Goal: Information Seeking & Learning: Learn about a topic

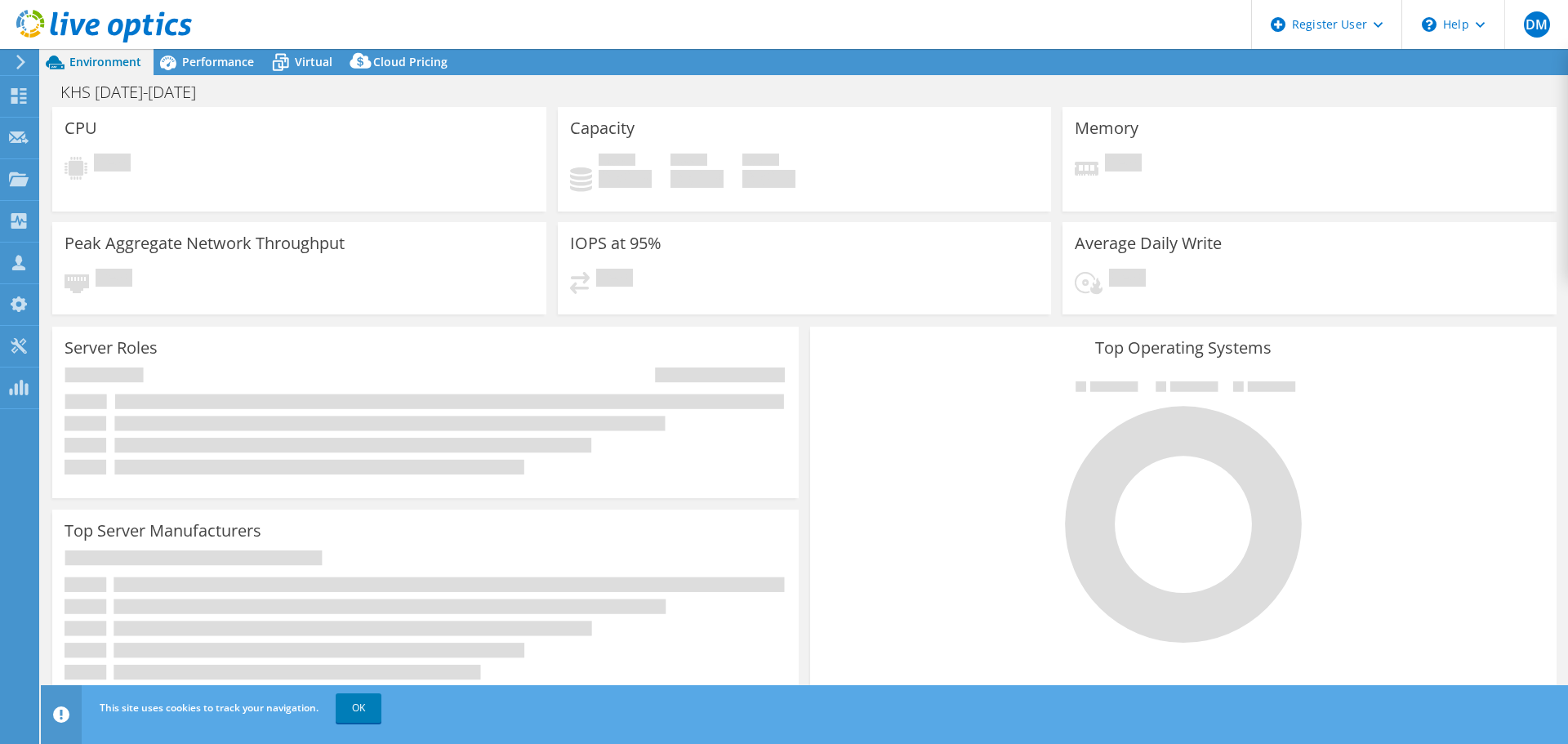
select select "USD"
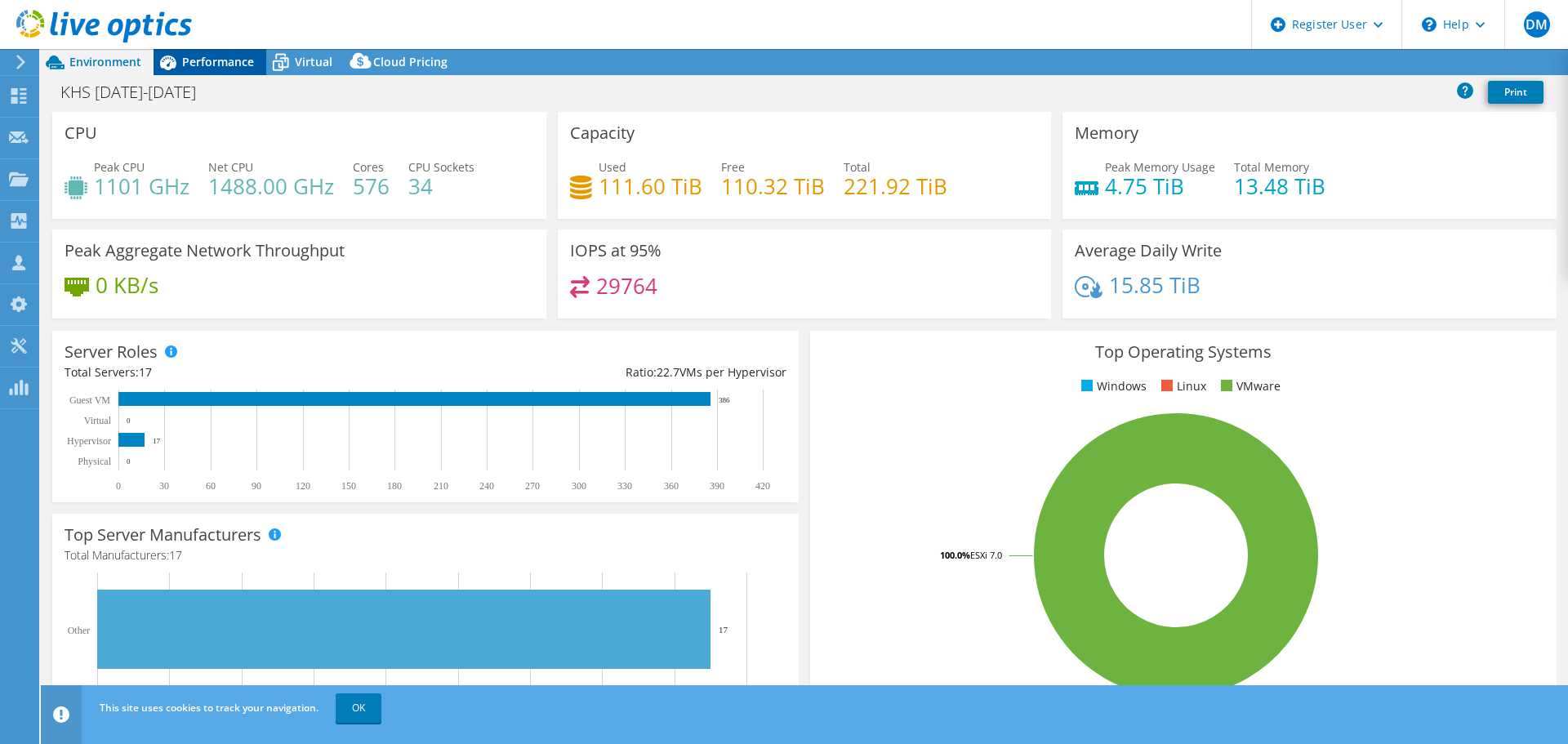
click at [233, 72] on div "Performance" at bounding box center [210, 62] width 113 height 26
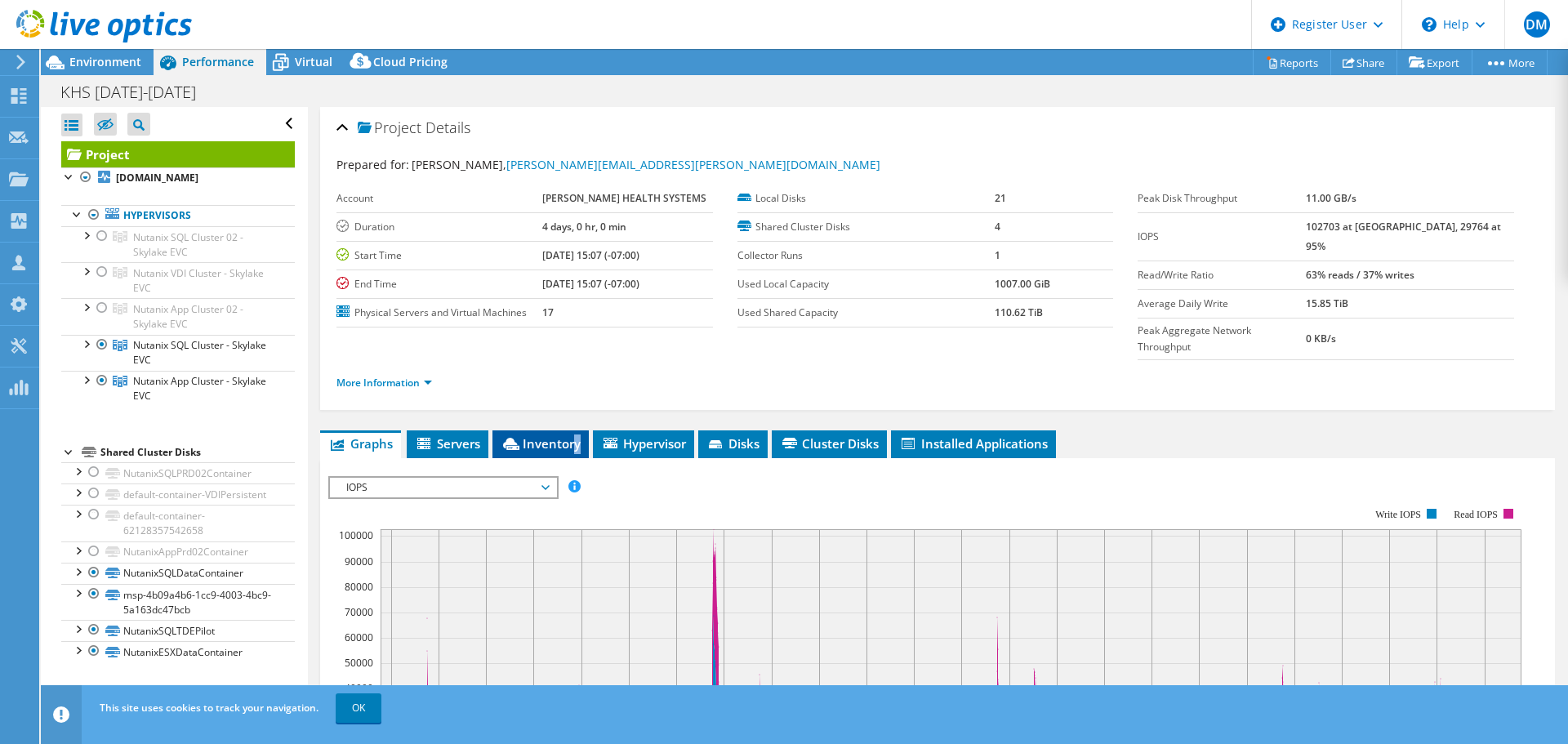
click at [576, 436] on span "Inventory" at bounding box center [540, 444] width 80 height 17
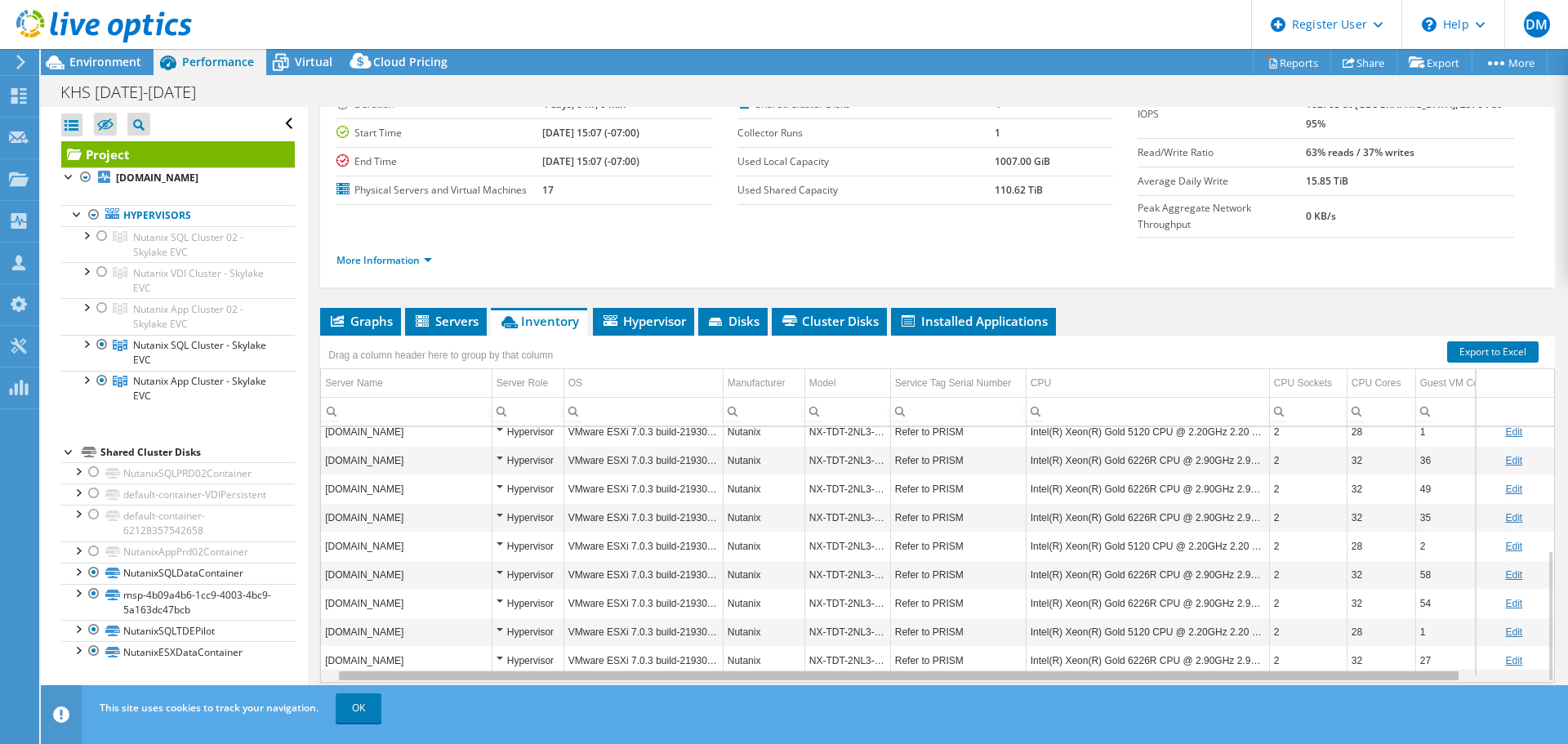
scroll to position [0, 107]
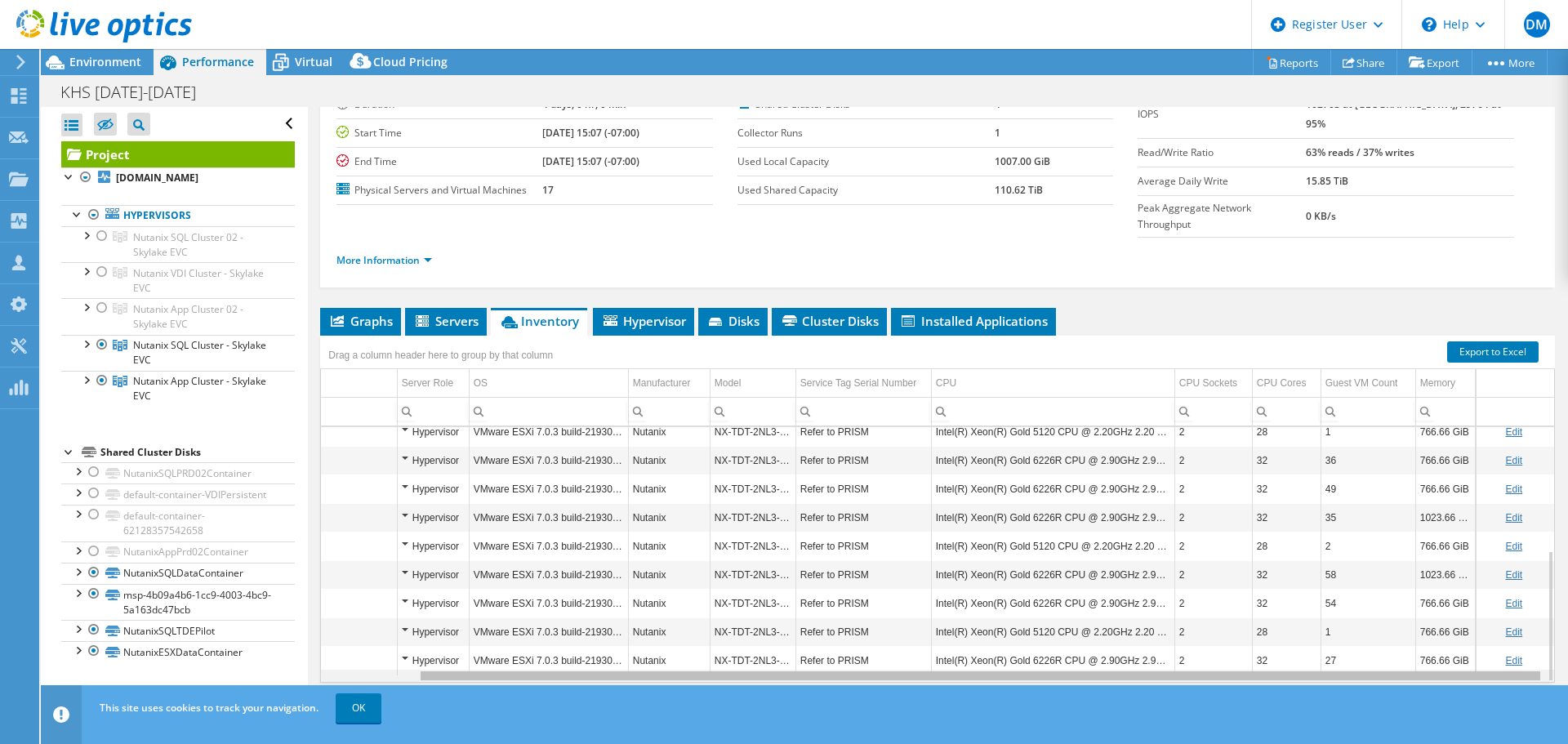
drag, startPoint x: 761, startPoint y: 648, endPoint x: 1042, endPoint y: 634, distance: 281.3
click at [1042, 634] on body "DM Dell User [PERSON_NAME] Martin [EMAIL_ADDRESS][PERSON_NAME][DOMAIN_NAME] Del…" at bounding box center [784, 372] width 1568 height 744
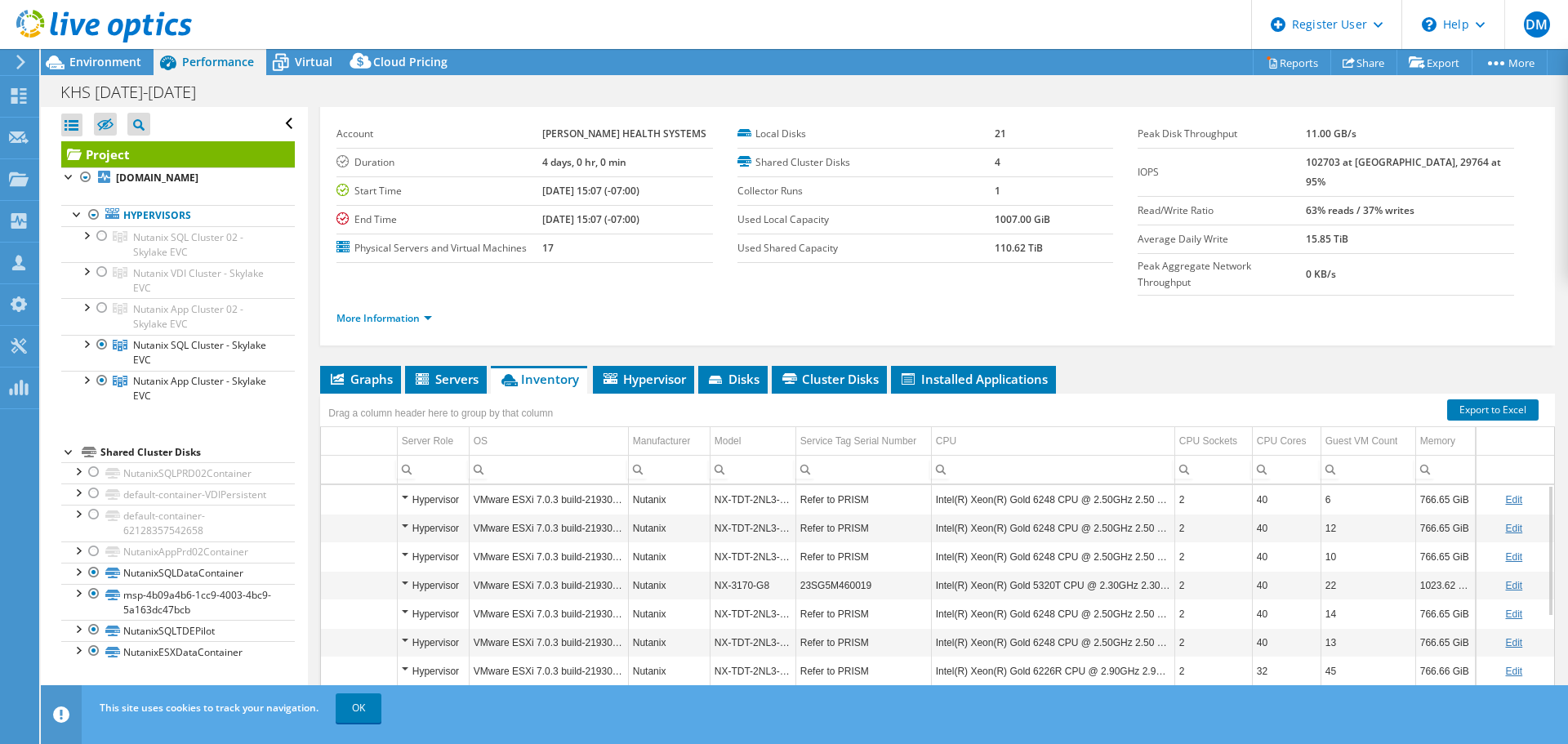
scroll to position [122, 0]
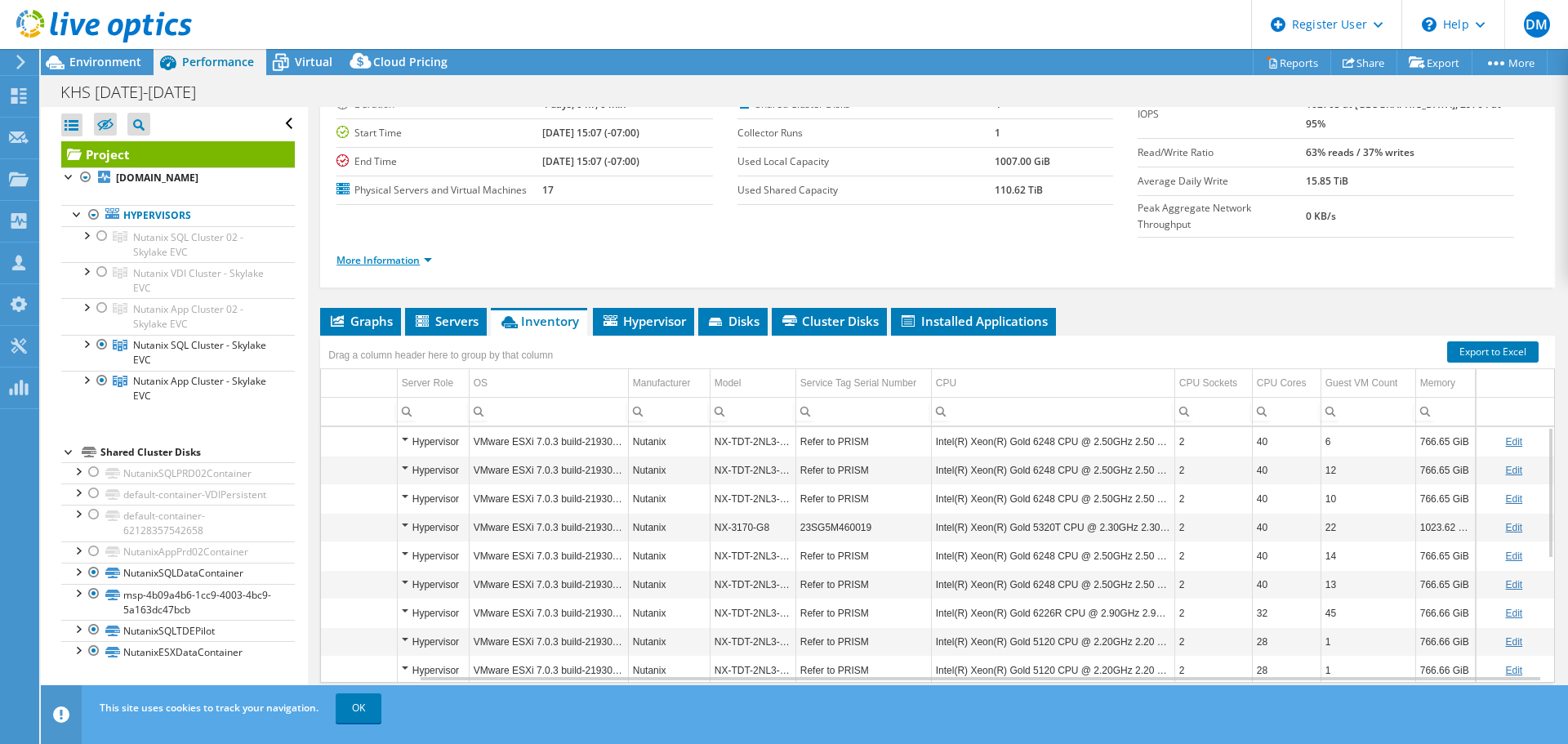
click at [386, 253] on link "More Information" at bounding box center [383, 260] width 95 height 14
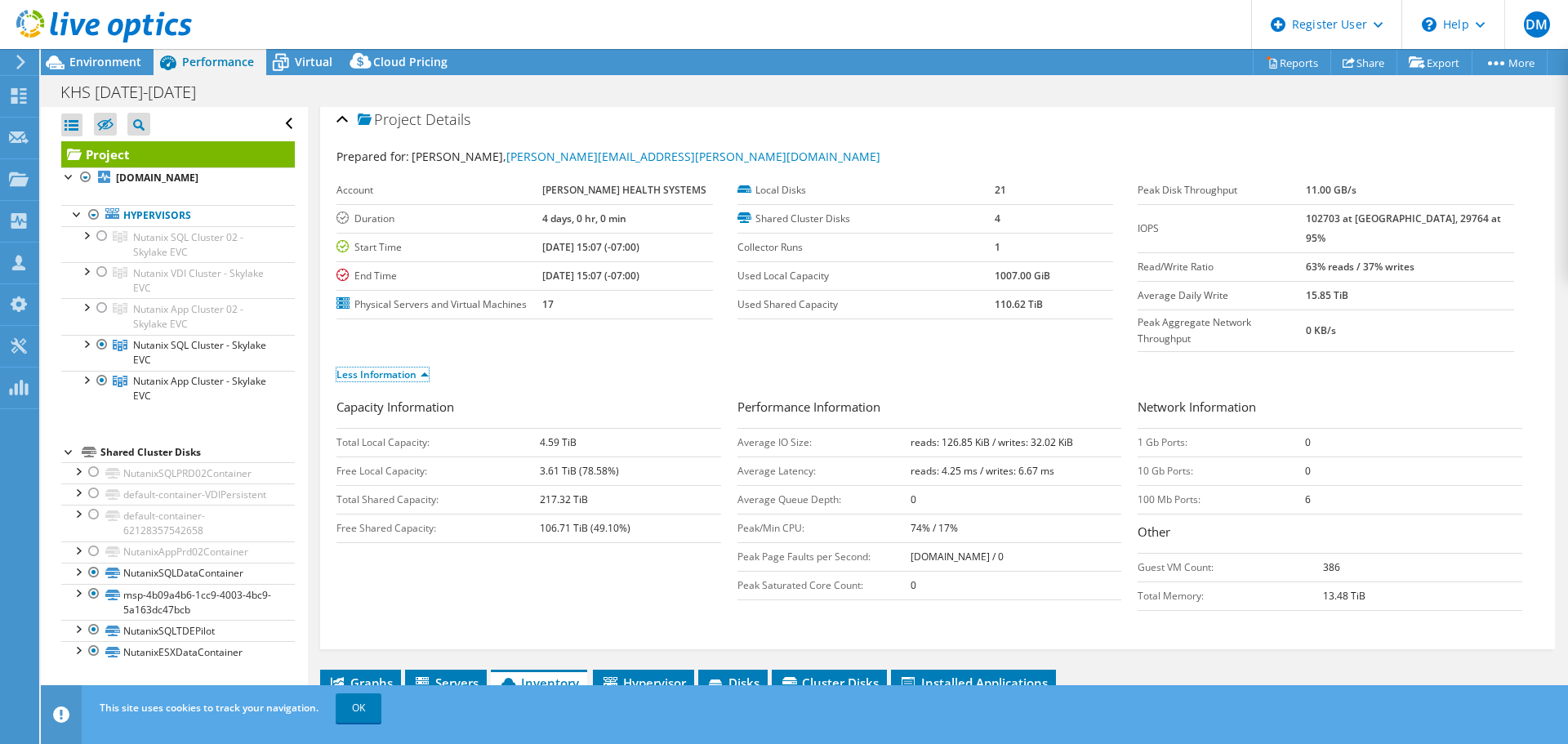
scroll to position [0, 0]
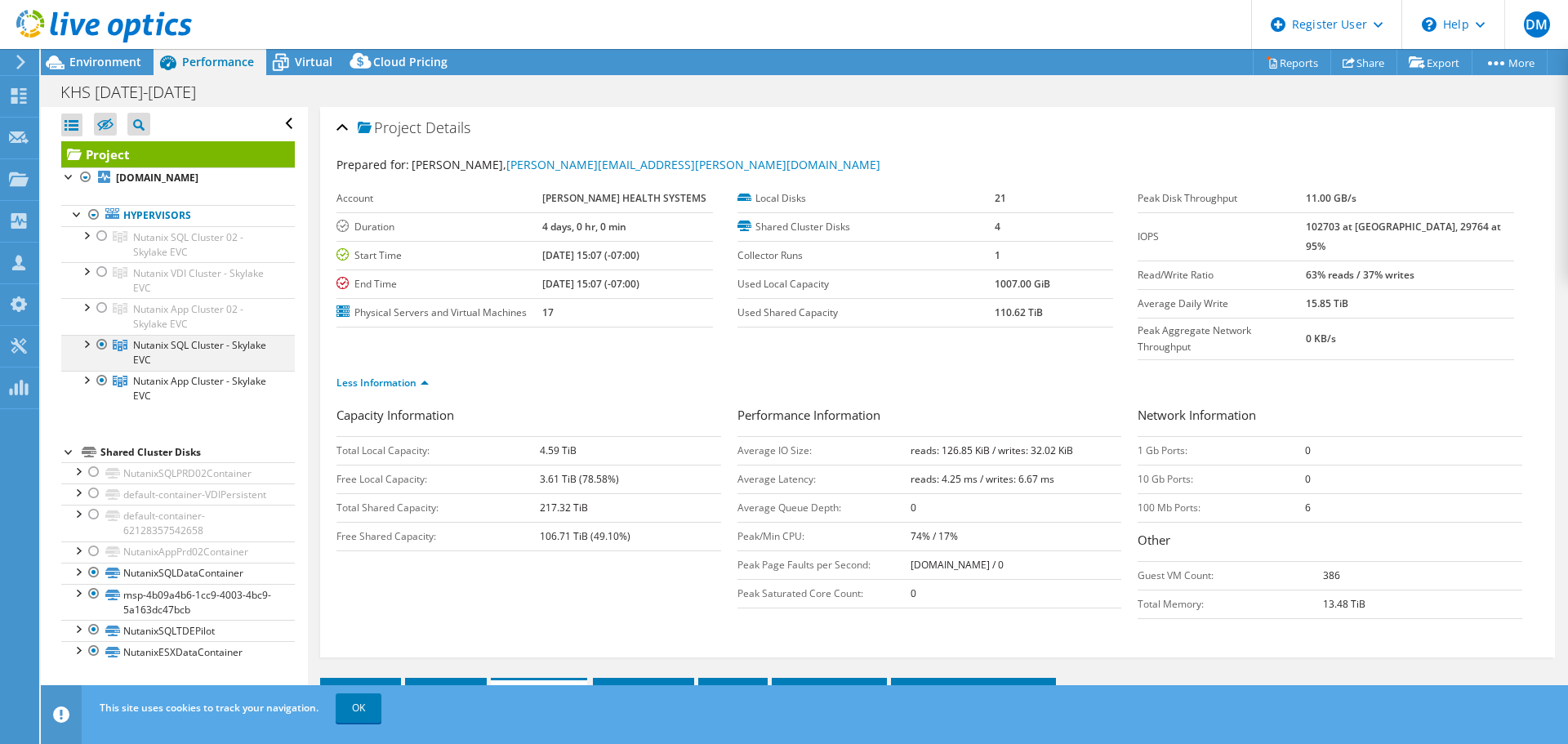
click at [84, 351] on div at bounding box center [86, 343] width 17 height 17
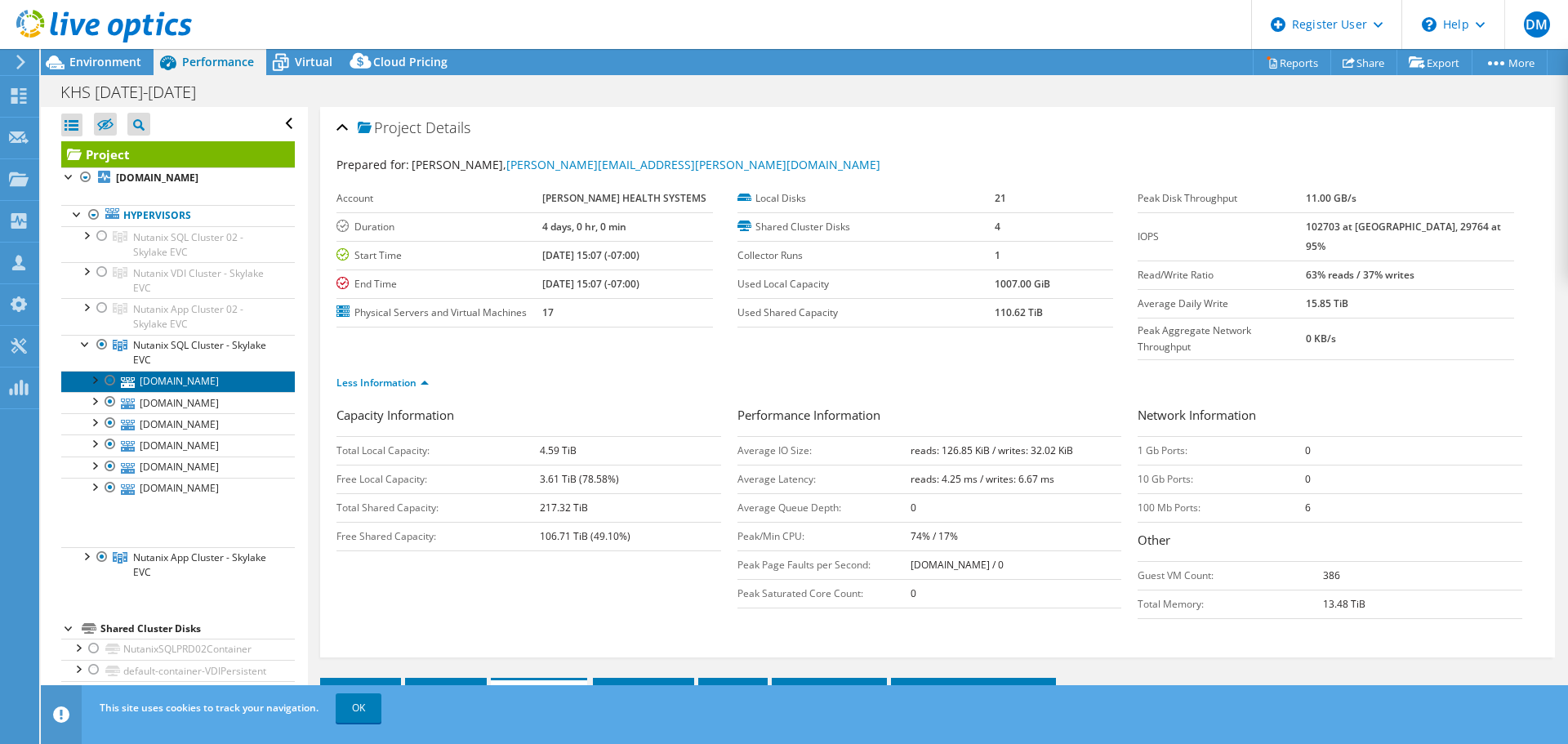
click at [155, 392] on link "[DOMAIN_NAME]" at bounding box center [178, 382] width 234 height 21
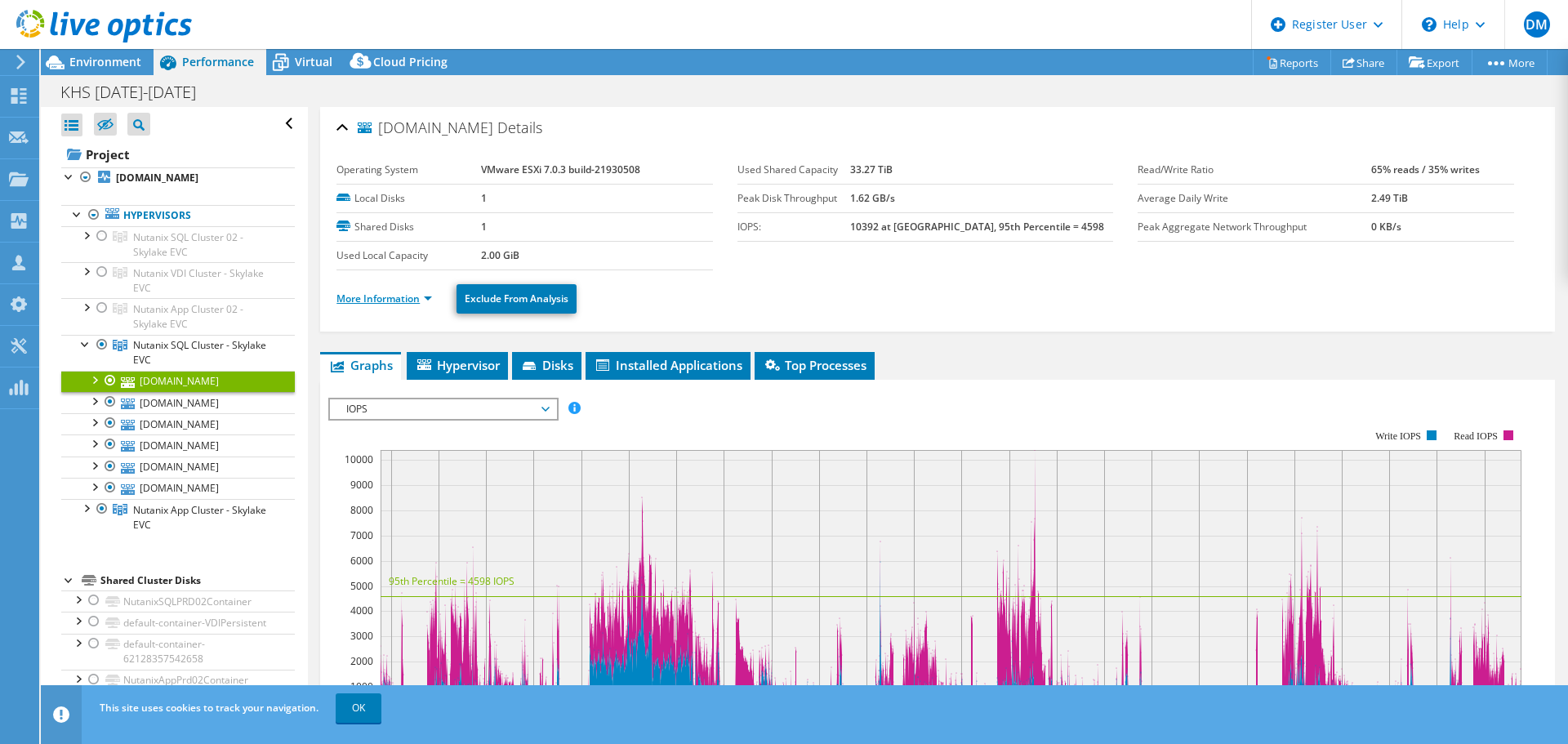
click at [415, 298] on link "More Information" at bounding box center [383, 299] width 95 height 14
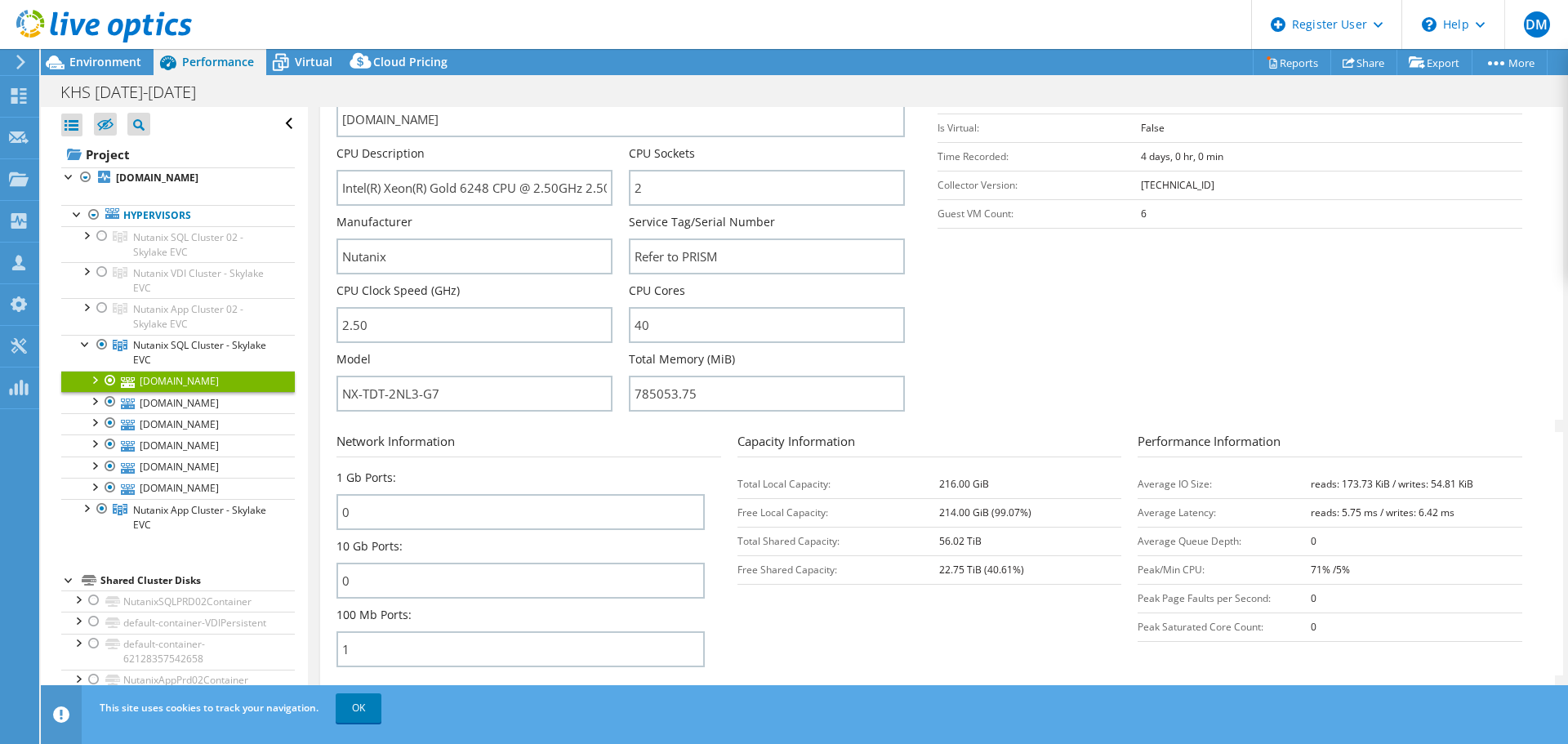
scroll to position [327, 0]
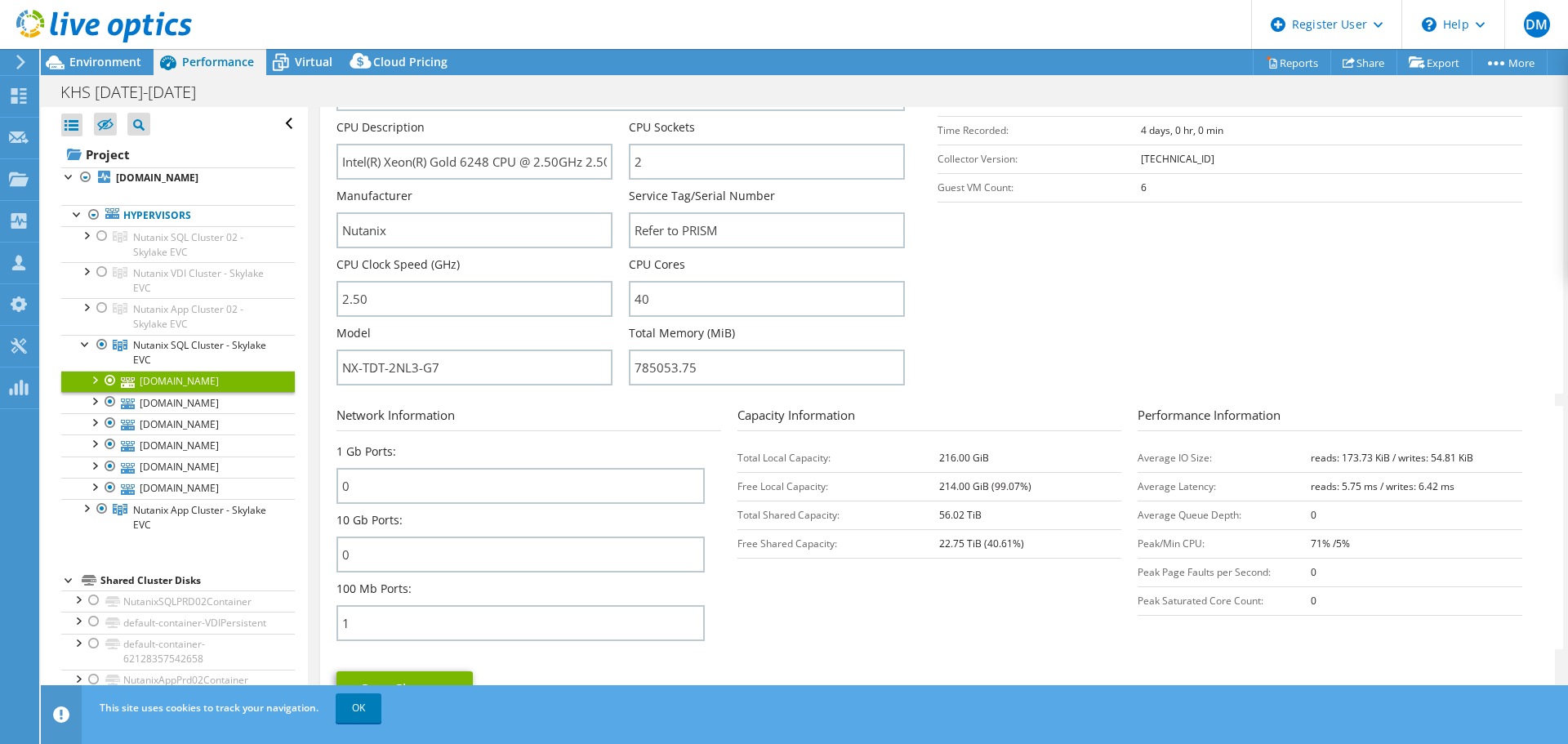
click at [950, 521] on b "56.02 TiB" at bounding box center [960, 515] width 43 height 14
copy tbody "56.02 TiB"
click at [931, 527] on td "Total Shared Capacity:" at bounding box center [838, 514] width 202 height 29
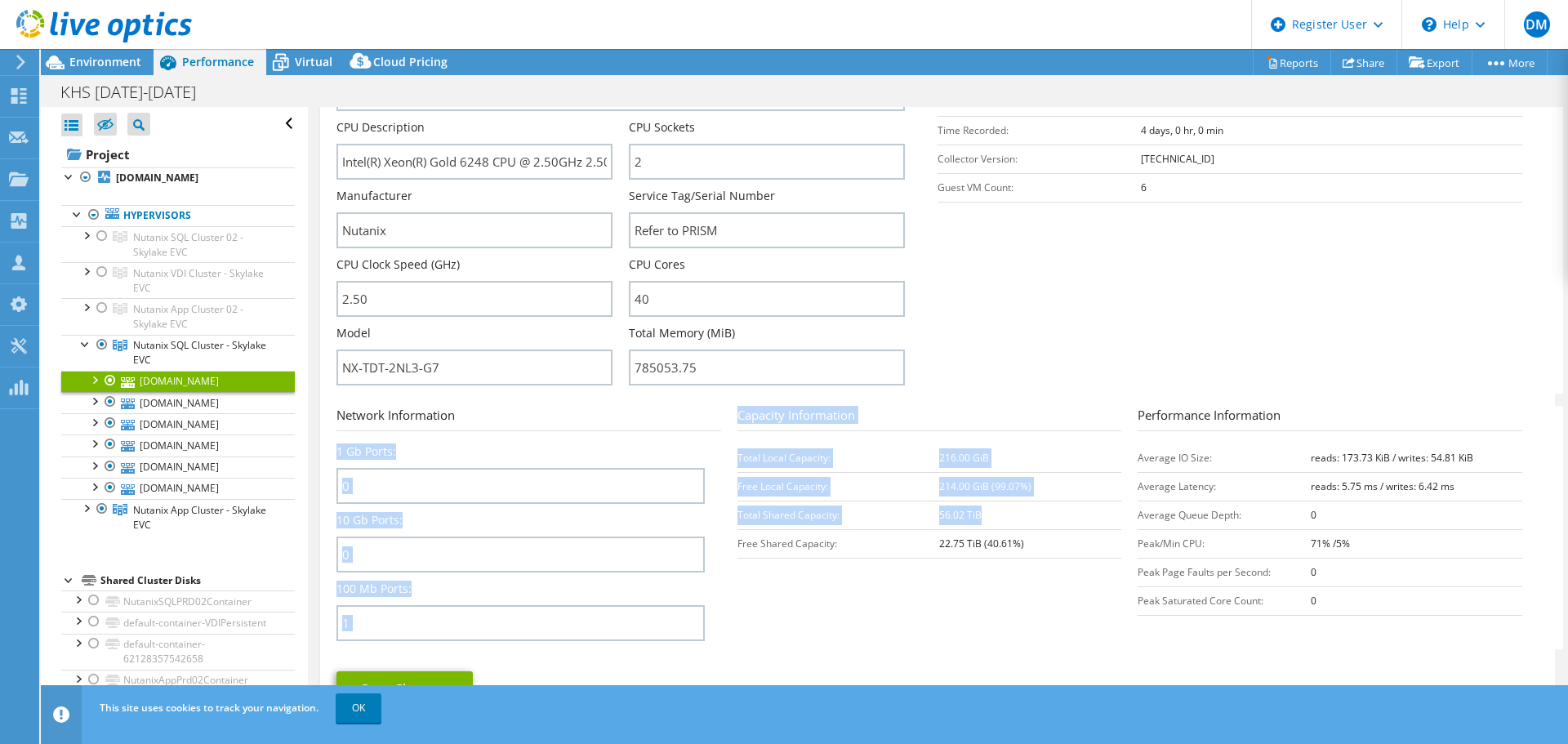
drag, startPoint x: 730, startPoint y: 511, endPoint x: 1008, endPoint y: 516, distance: 278.0
click at [1008, 516] on section "Network Information 1 Gb Ports: 0 10 Gb Ports: 0 100 Mb Ports: 1 Capacity Infor…" at bounding box center [941, 527] width 1210 height 244
click at [1008, 514] on td "56.02 TiB" at bounding box center [1030, 514] width 182 height 29
click at [981, 513] on td "56.02 TiB" at bounding box center [1030, 514] width 182 height 29
click at [980, 515] on td "56.02 TiB" at bounding box center [1030, 514] width 182 height 29
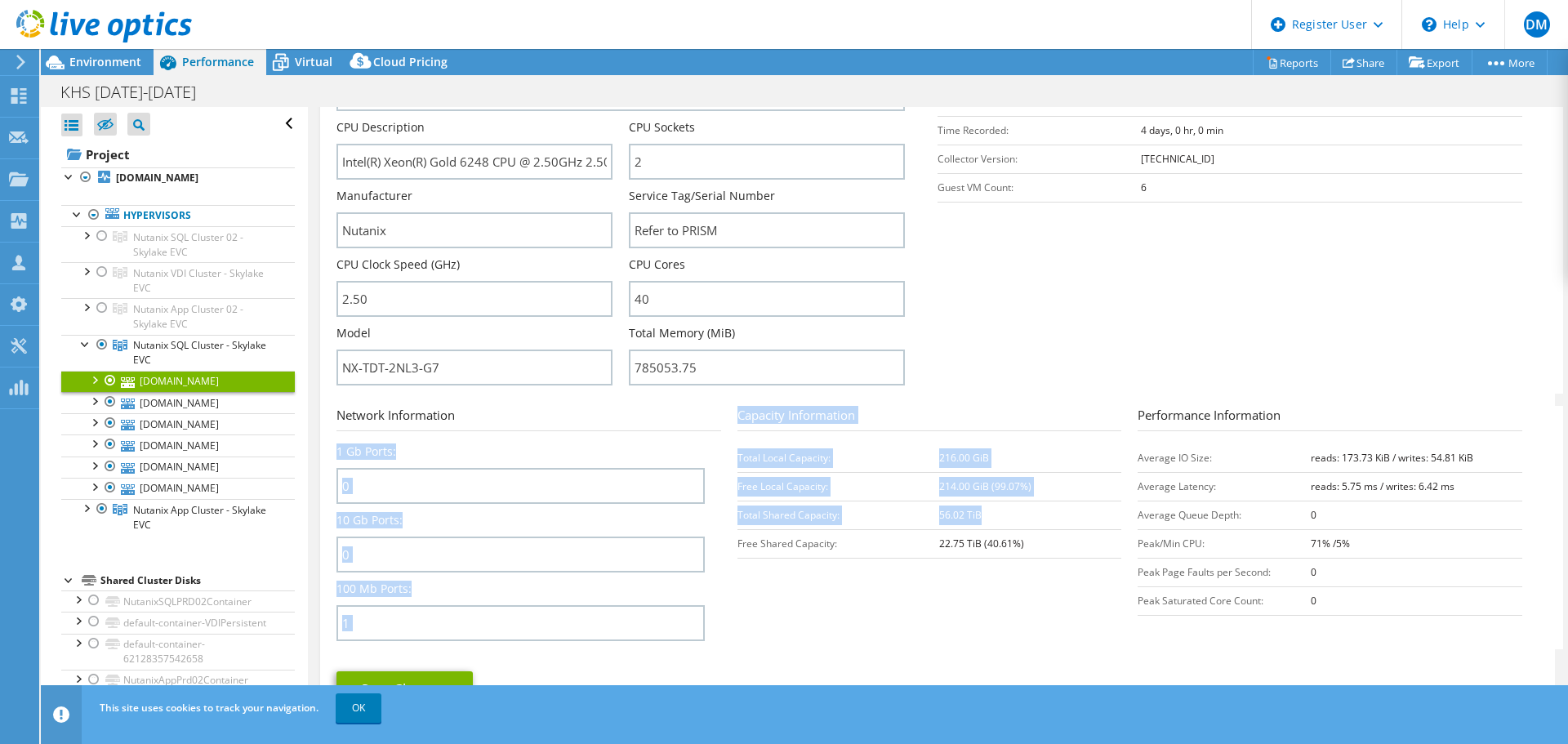
drag, startPoint x: 983, startPoint y: 509, endPoint x: 731, endPoint y: 514, distance: 252.0
click at [731, 514] on section "Network Information 1 Gb Ports: 0 10 Gb Ports: 0 100 Mb Ports: 1 Capacity Infor…" at bounding box center [941, 527] width 1210 height 244
click at [738, 514] on td "Total Shared Capacity:" at bounding box center [838, 514] width 202 height 29
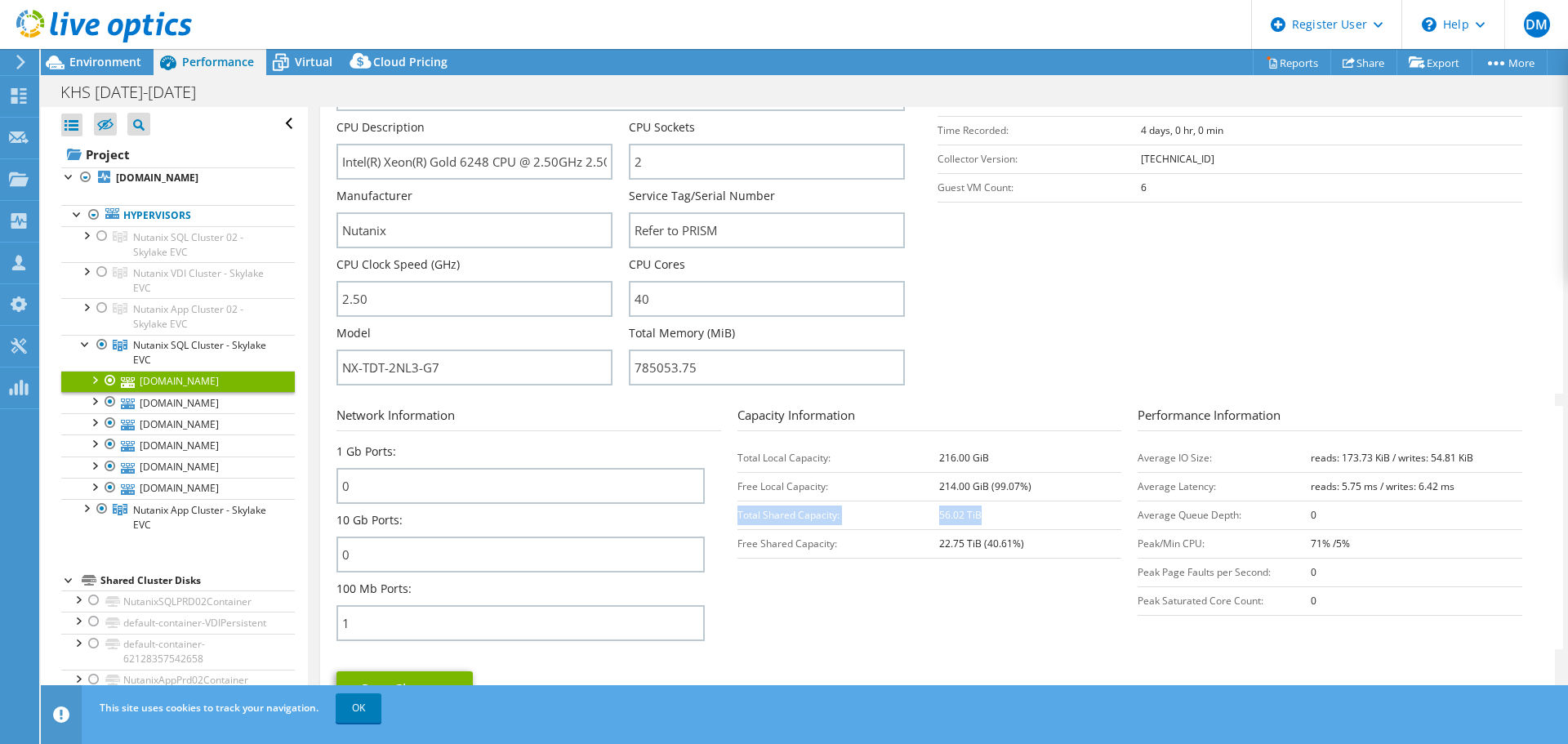
drag, startPoint x: 732, startPoint y: 514, endPoint x: 971, endPoint y: 513, distance: 239.0
click at [973, 513] on tr "Total Shared Capacity: 56.02 TiB" at bounding box center [930, 514] width 385 height 29
copy tr "Total Shared Capacity: 56.02 TiB"
click at [176, 499] on link "[DOMAIN_NAME]" at bounding box center [178, 488] width 234 height 21
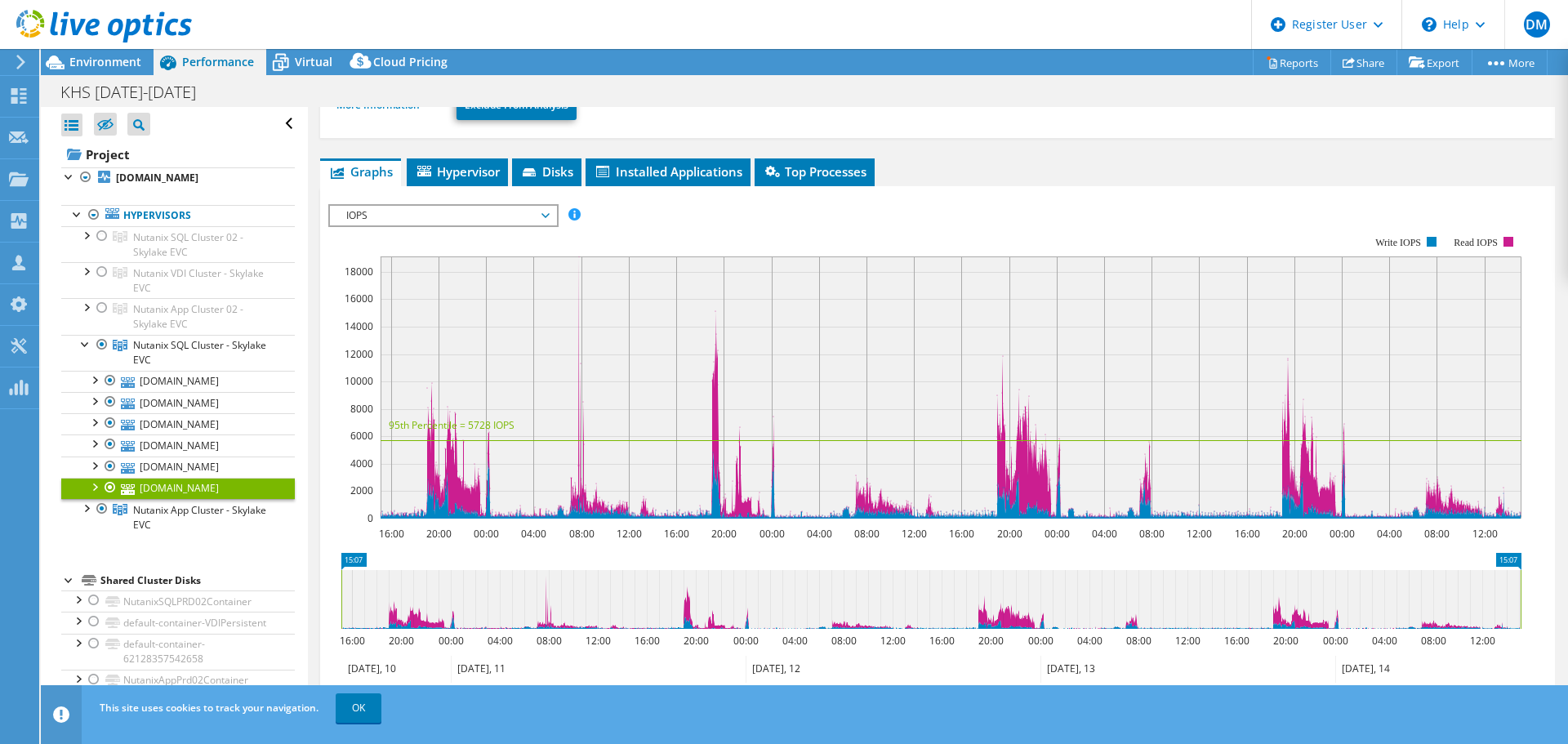
scroll to position [134, 0]
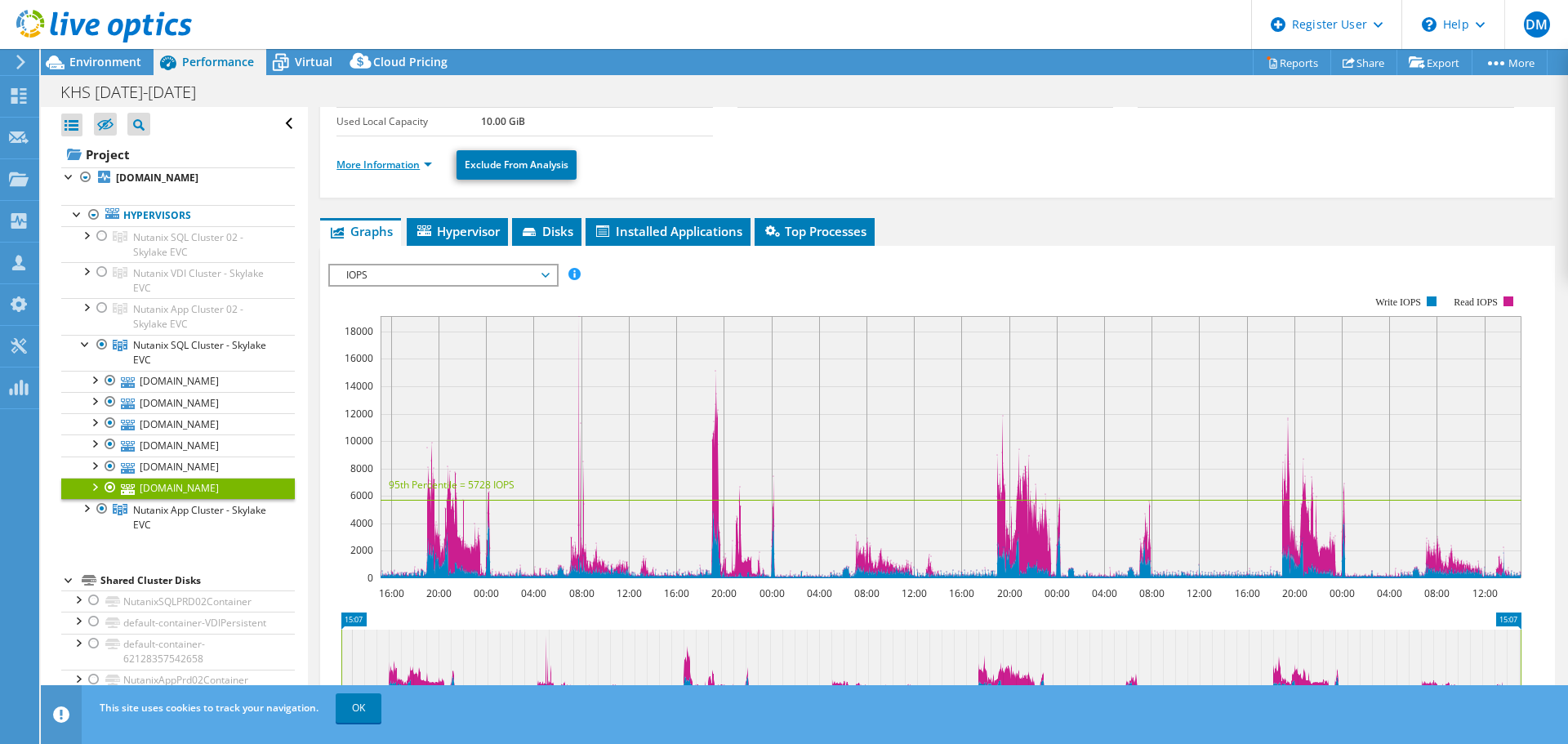
click at [399, 164] on link "More Information" at bounding box center [383, 165] width 95 height 14
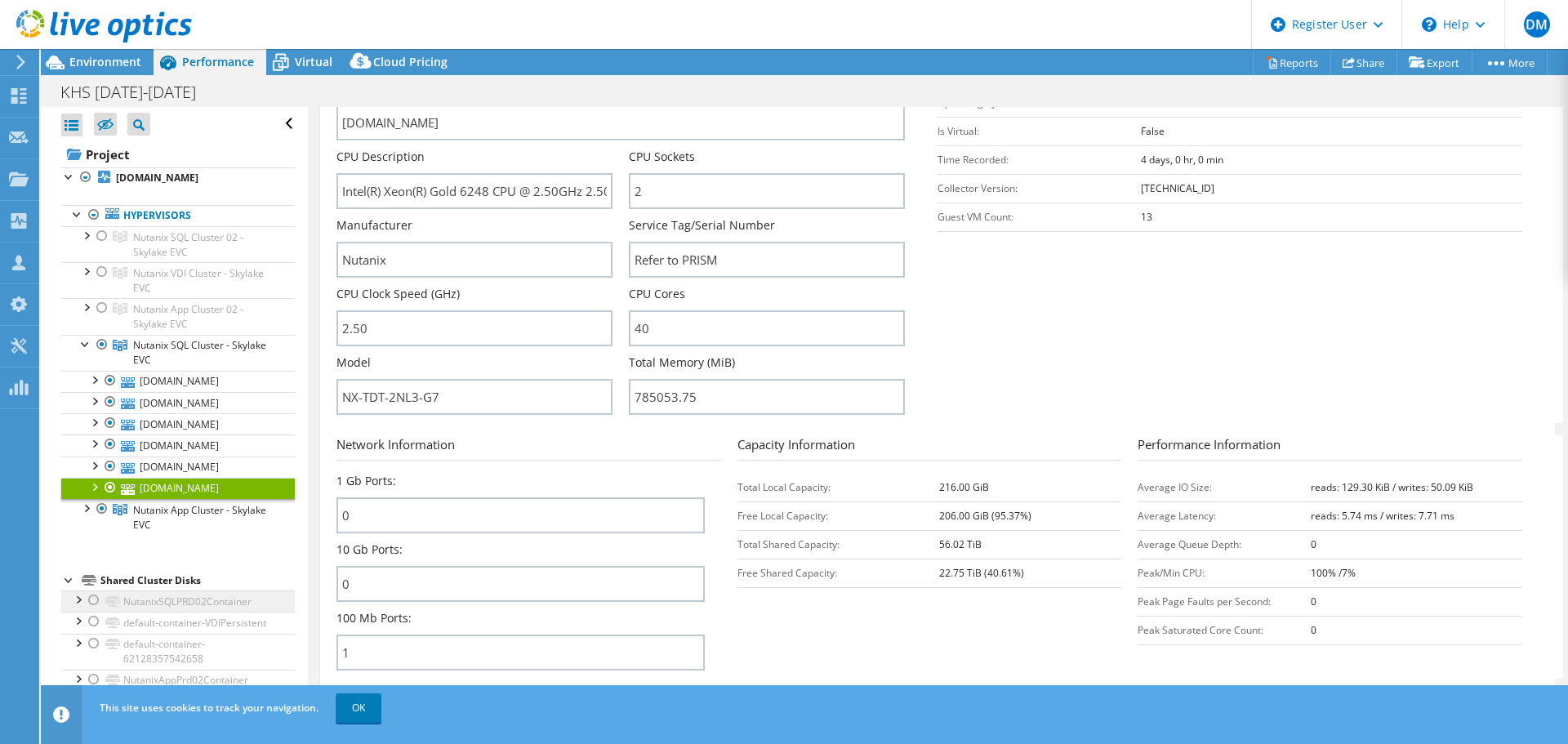
scroll to position [163, 0]
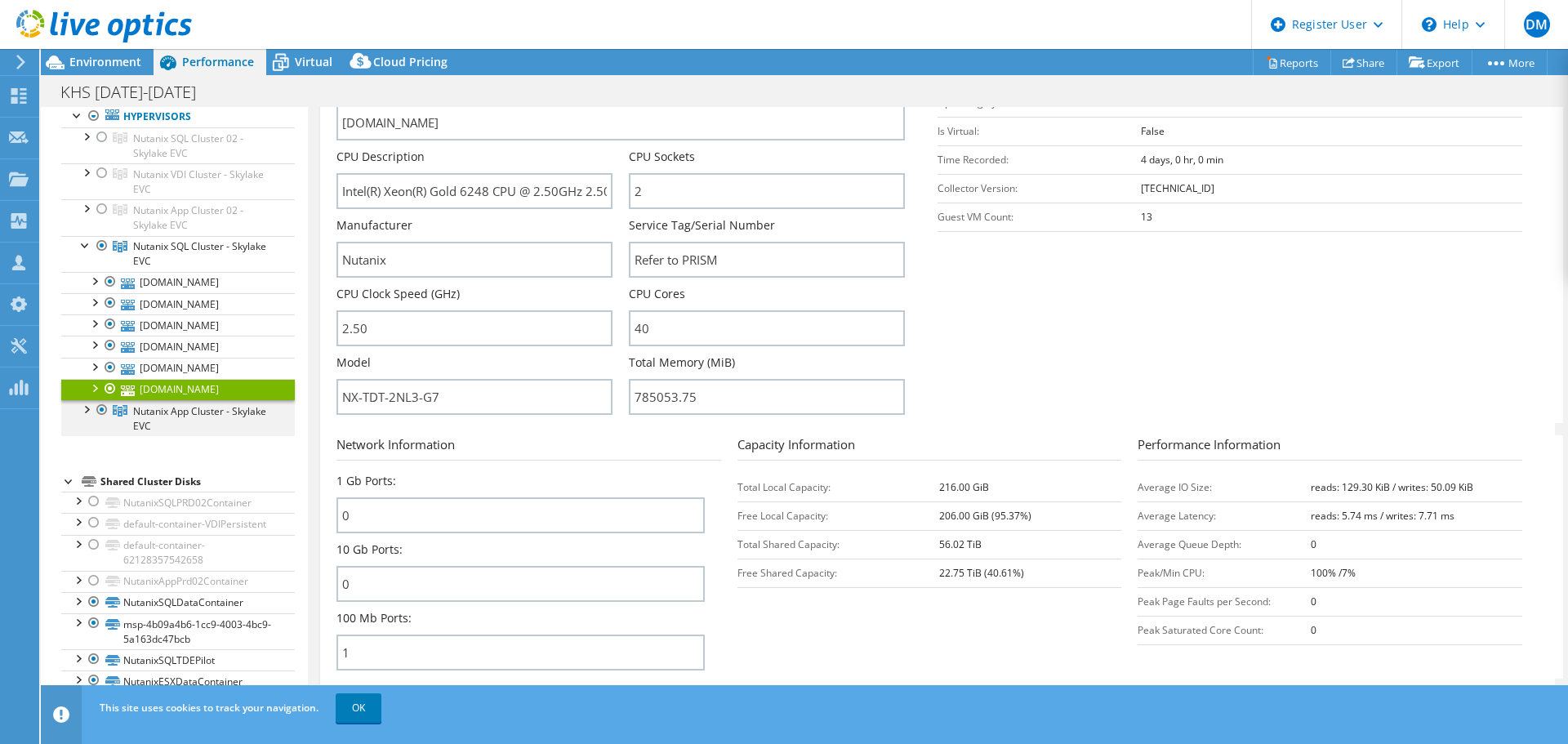
click at [86, 417] on div at bounding box center [86, 408] width 17 height 17
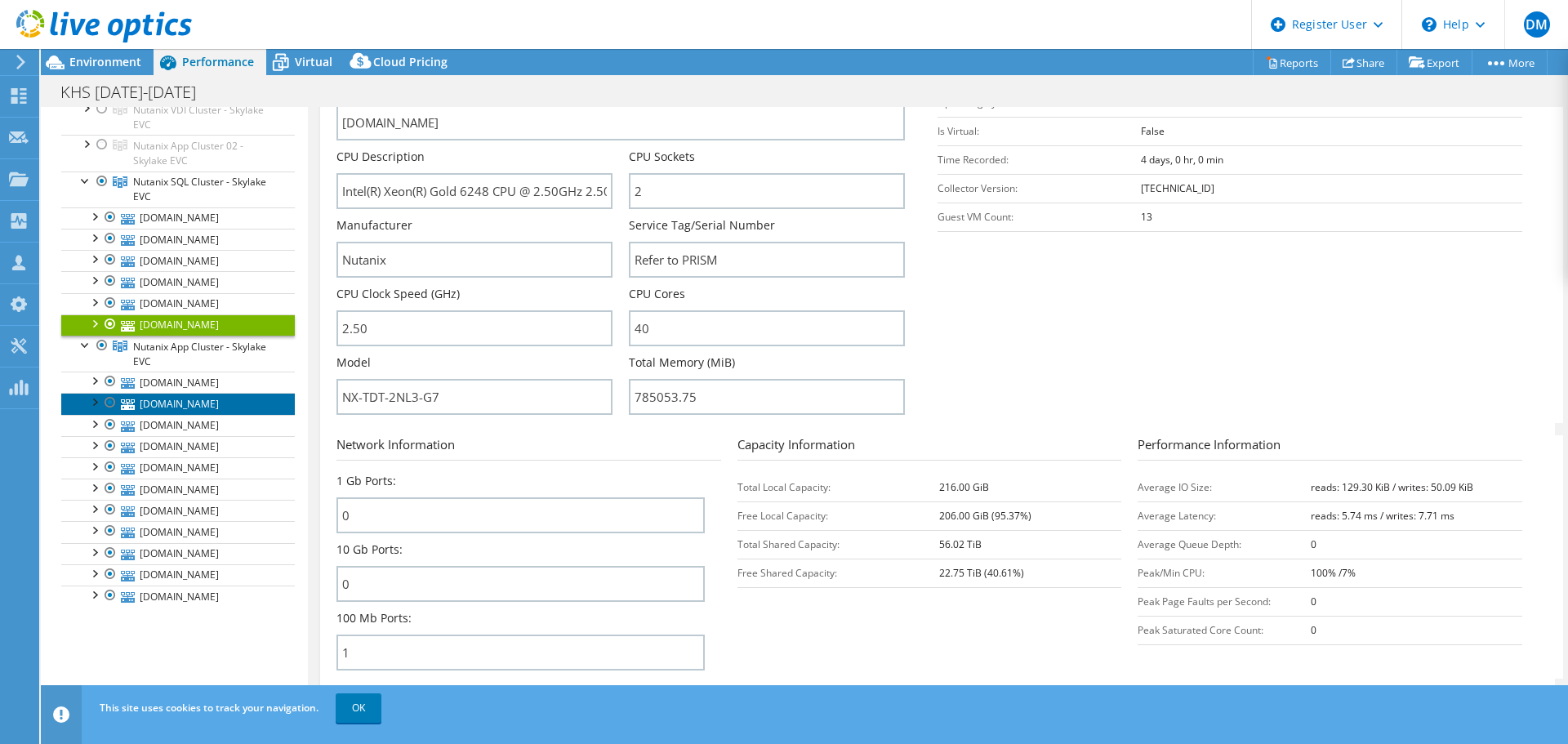
click at [205, 414] on link "[DOMAIN_NAME]" at bounding box center [178, 403] width 234 height 21
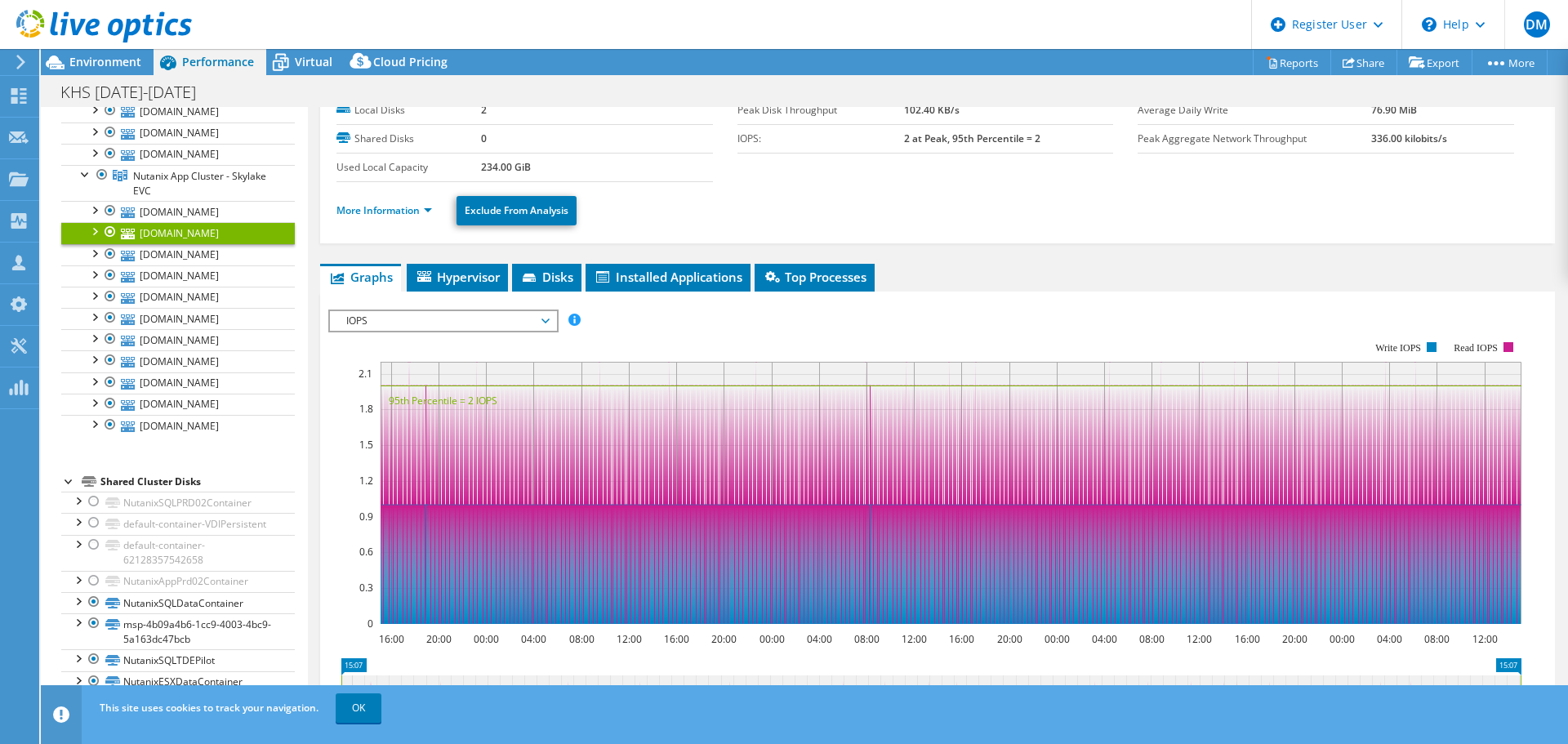
scroll to position [0, 0]
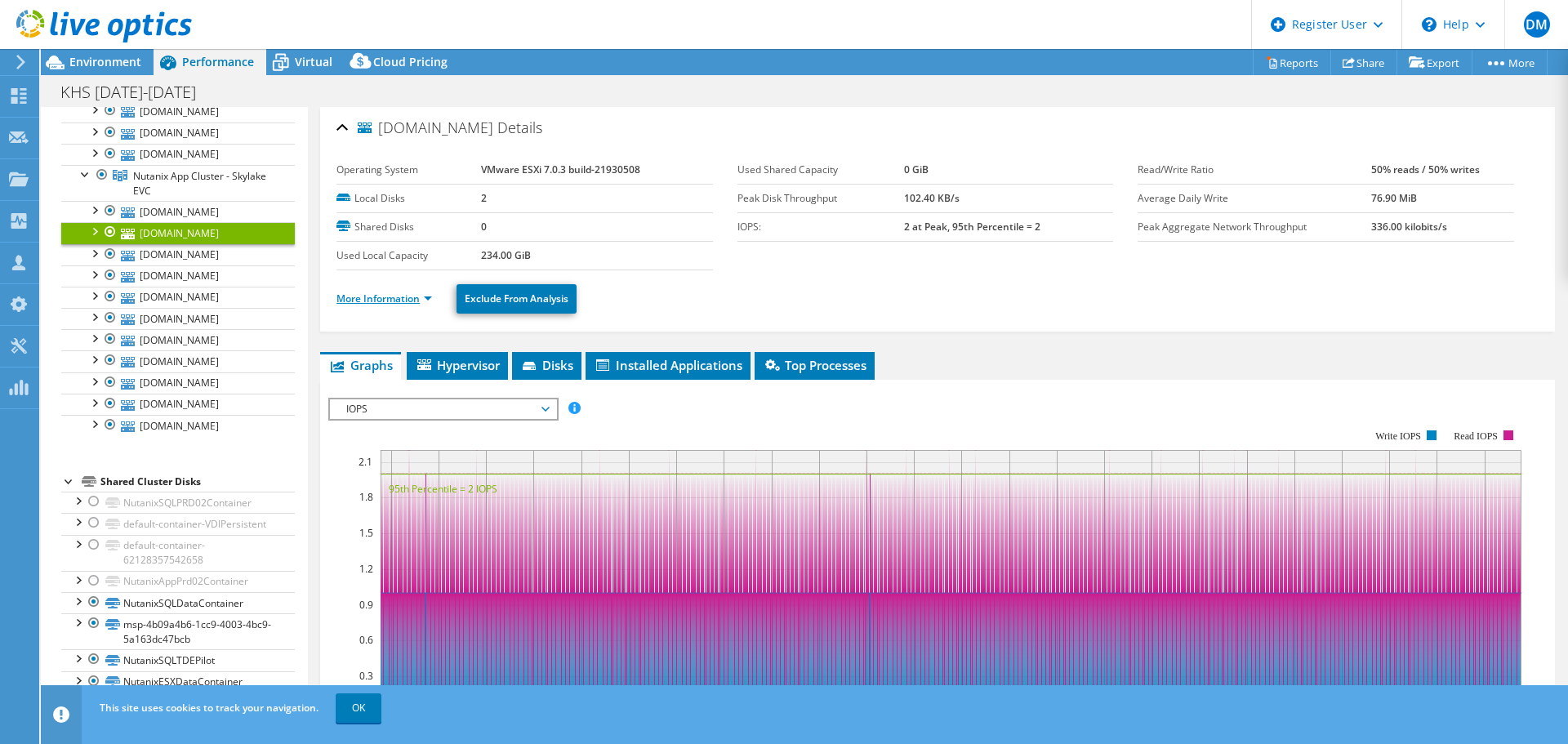
click at [395, 304] on link "More Information" at bounding box center [383, 299] width 95 height 14
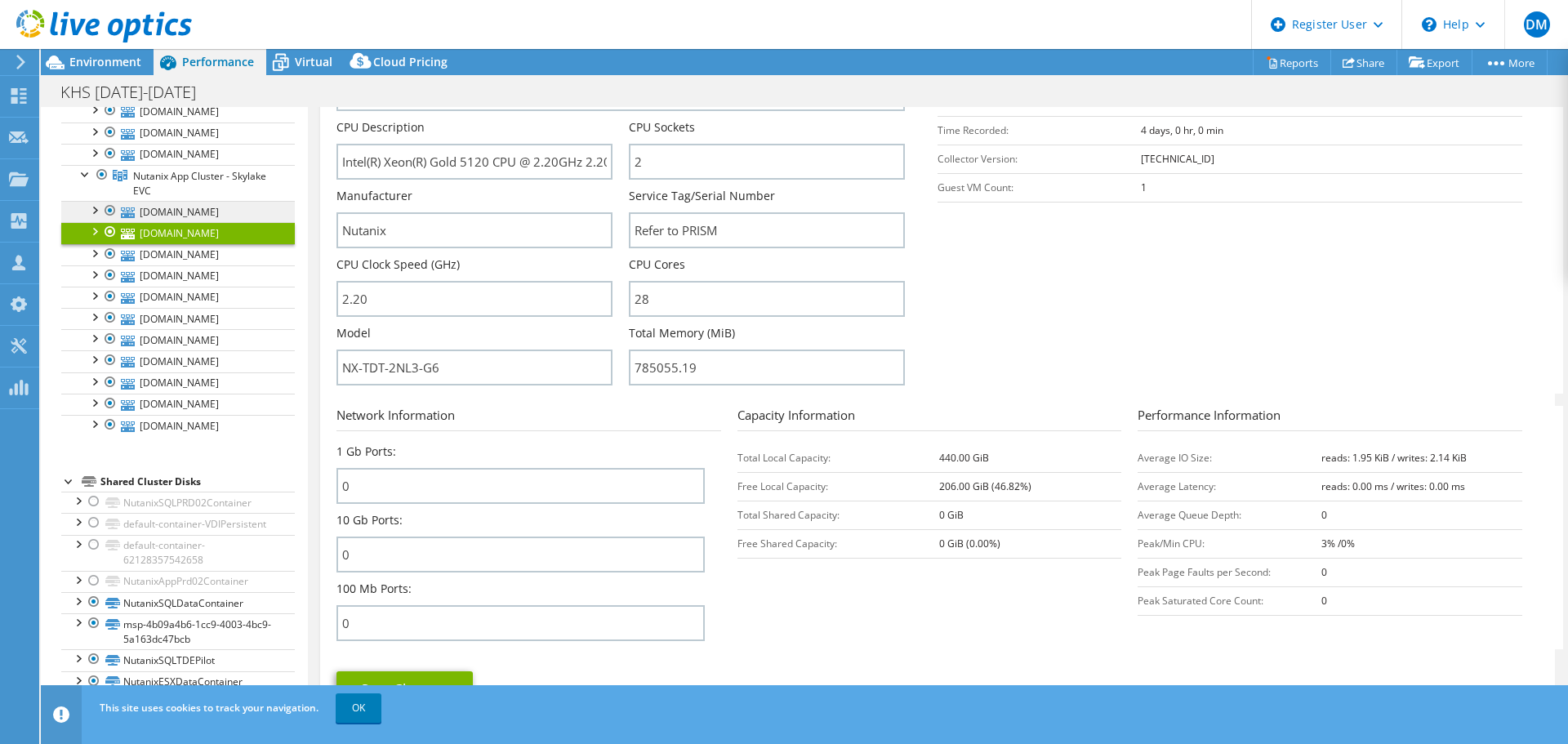
scroll to position [163, 0]
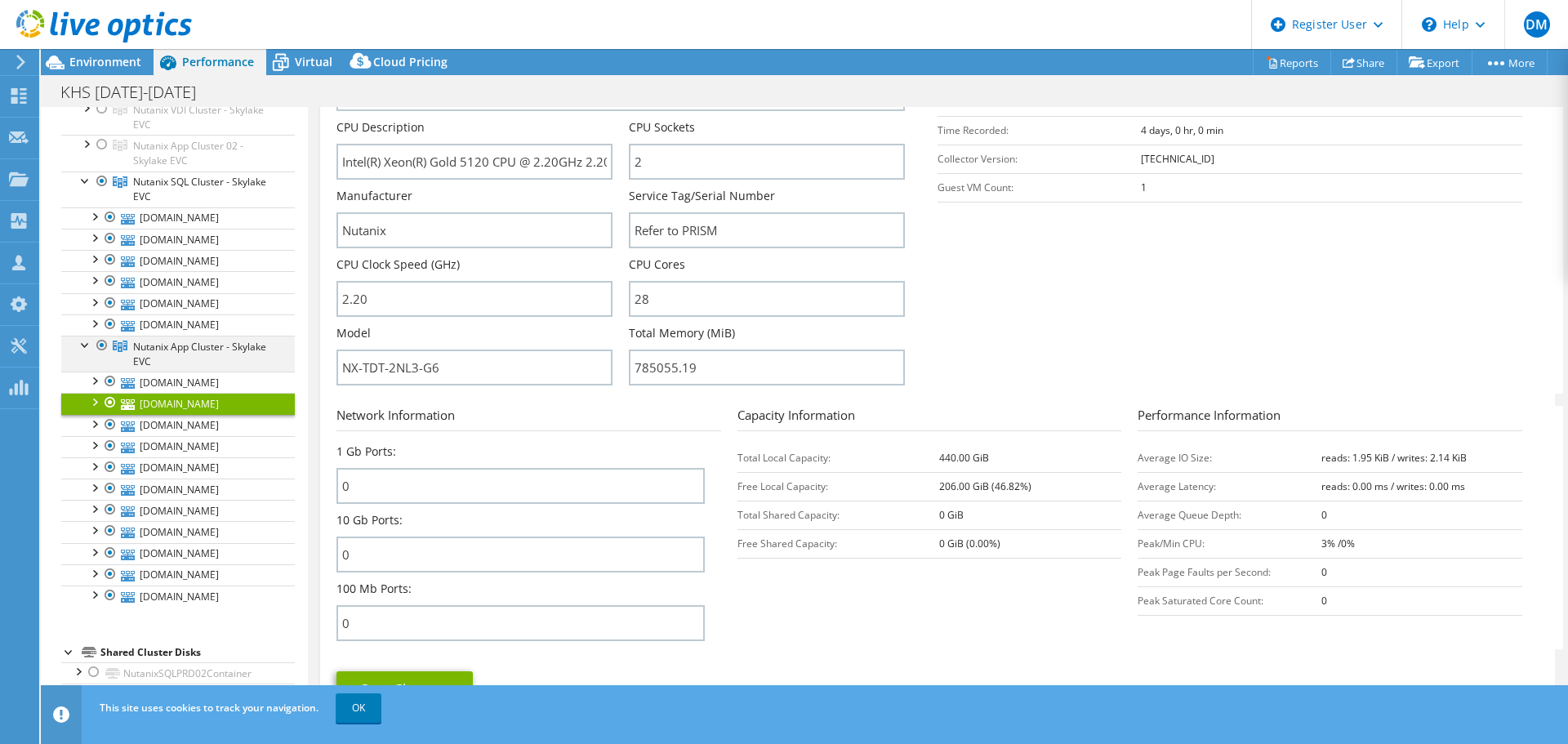
click at [82, 352] on div at bounding box center [86, 343] width 17 height 17
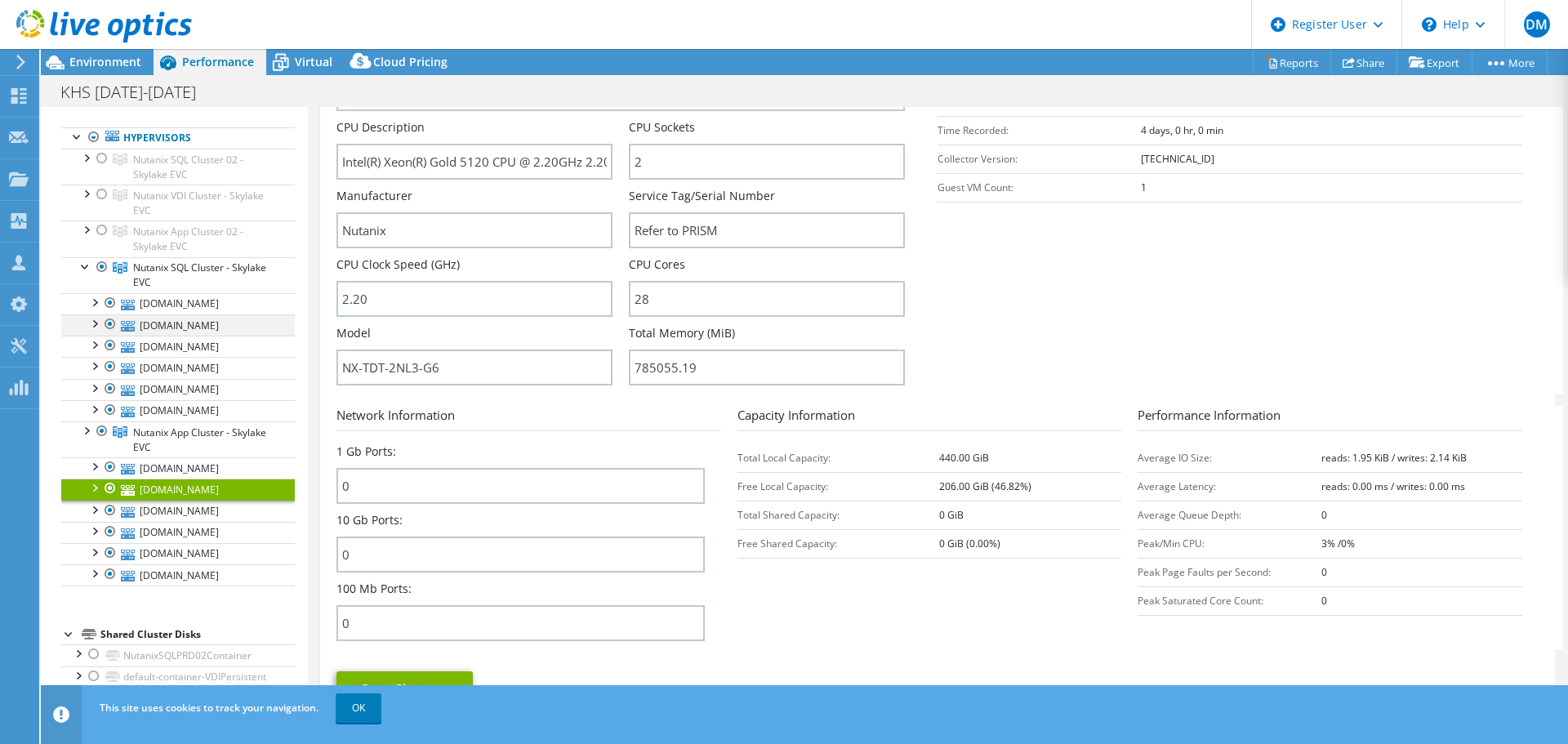
scroll to position [0, 0]
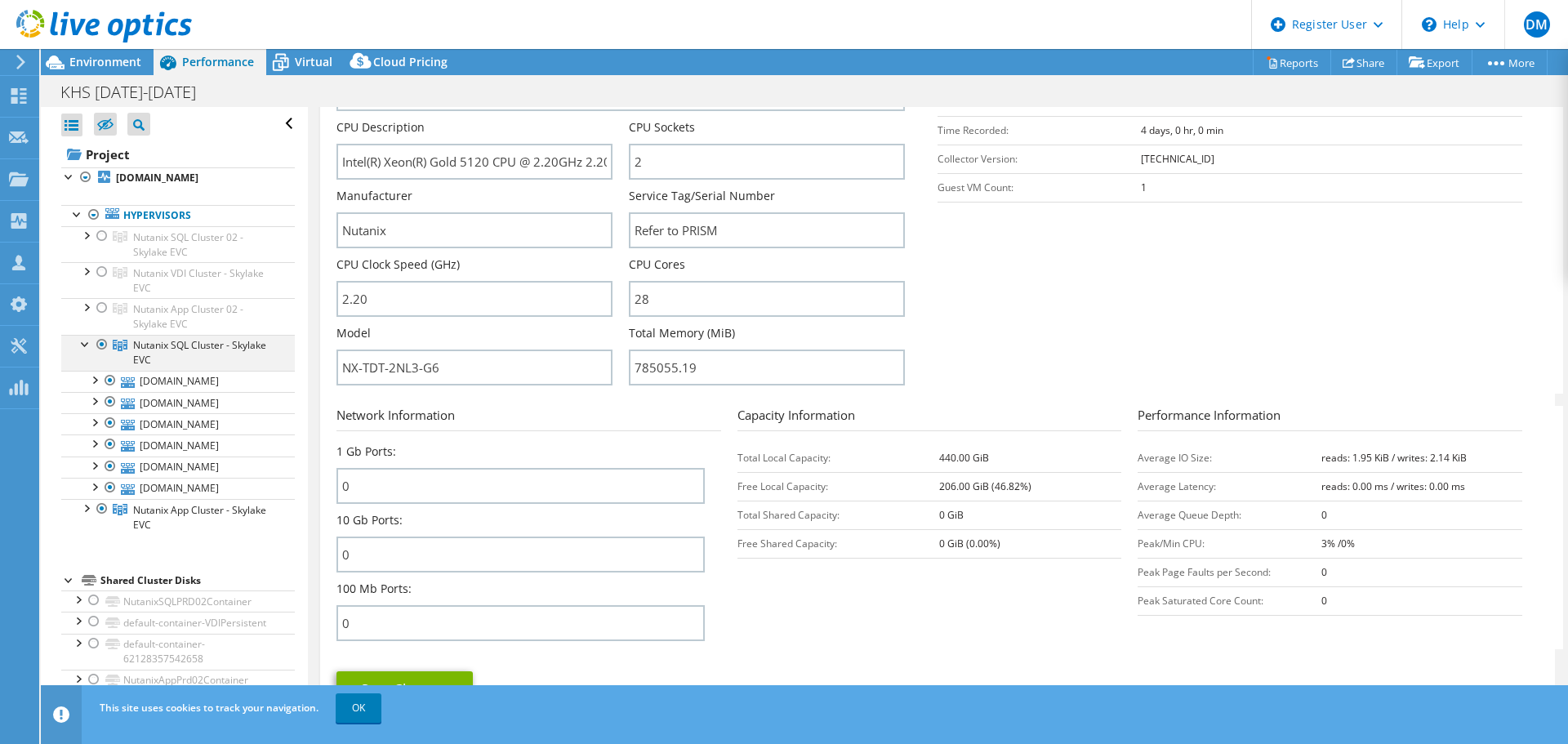
click at [79, 351] on div at bounding box center [86, 343] width 17 height 17
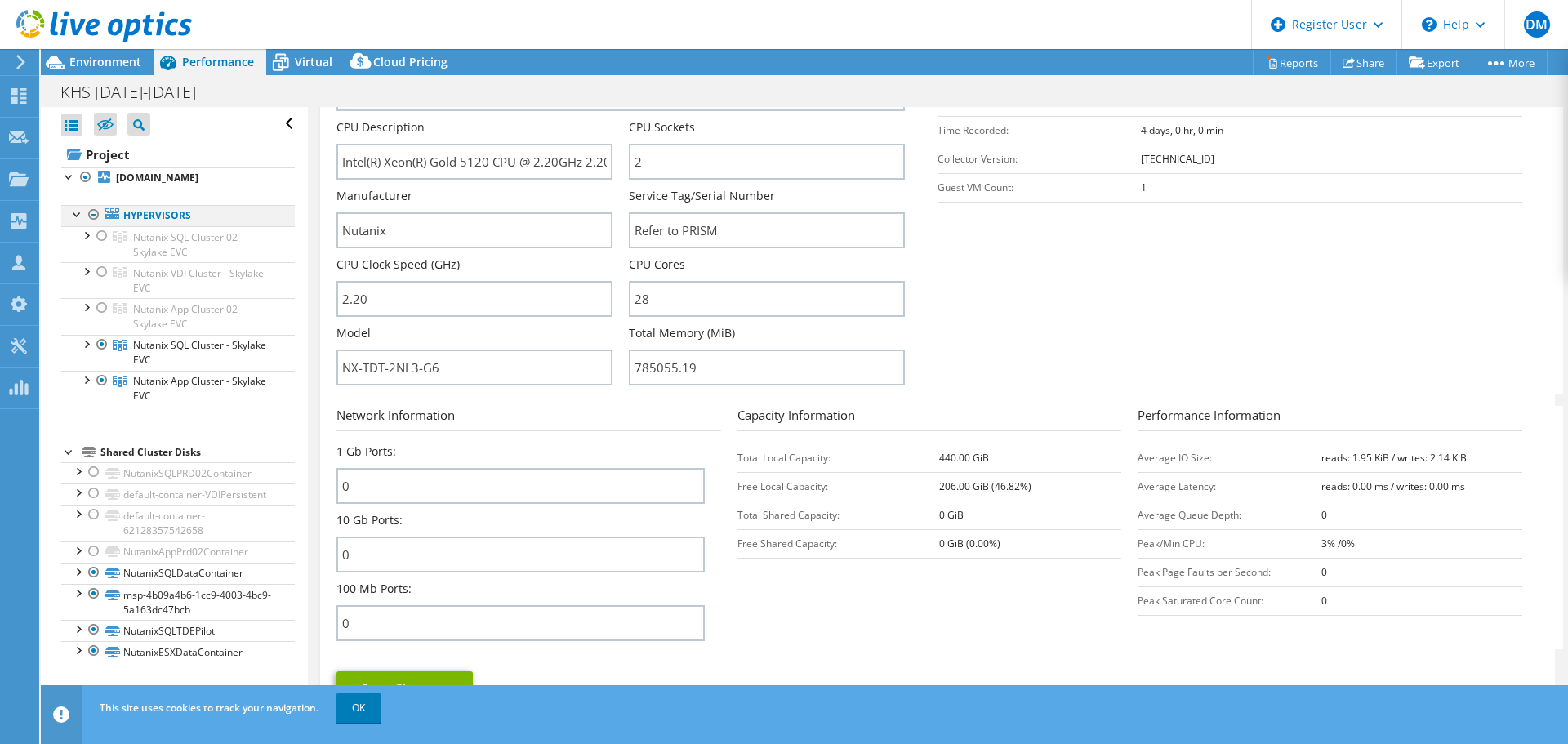
click at [75, 222] on div at bounding box center [78, 213] width 17 height 17
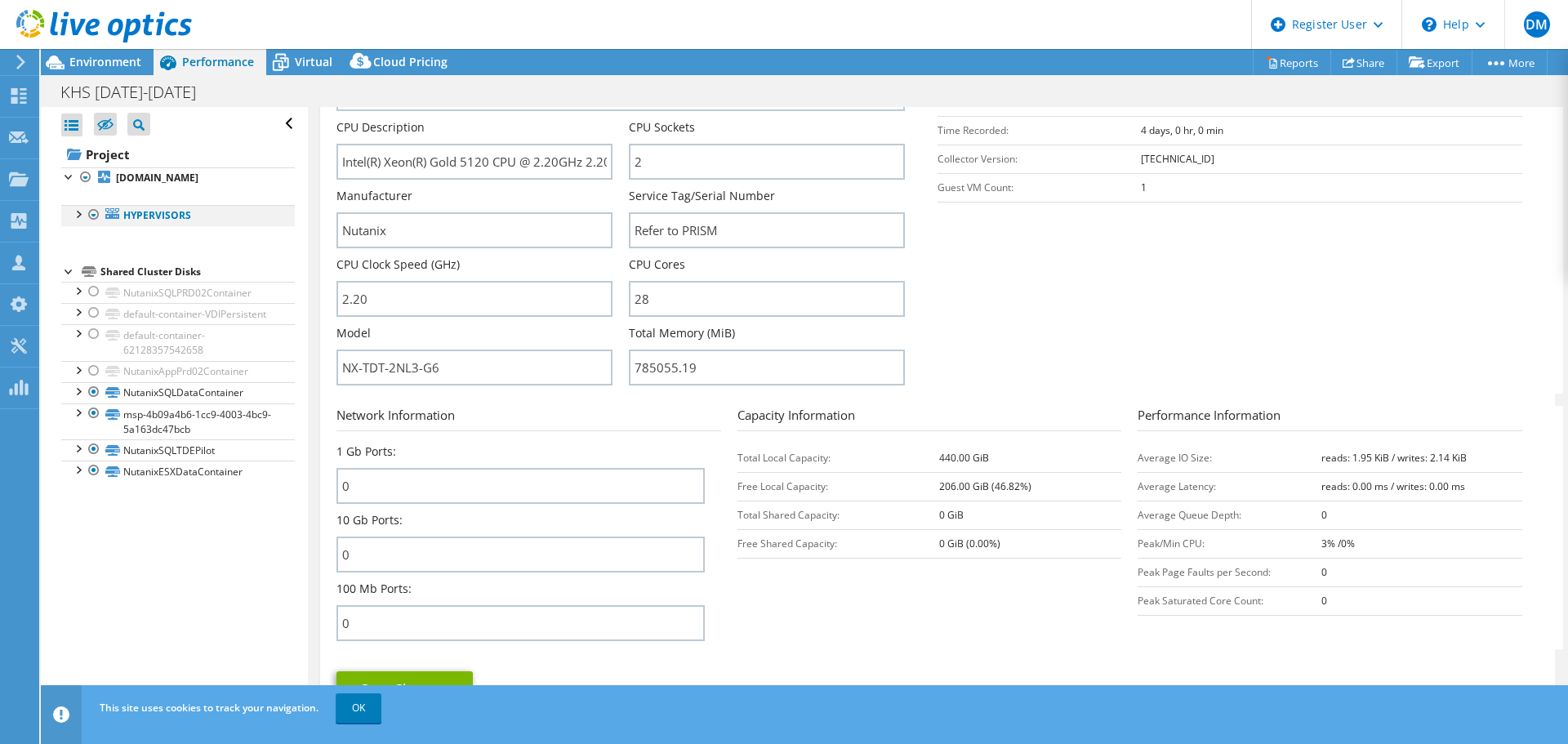
click at [75, 222] on div at bounding box center [78, 213] width 17 height 17
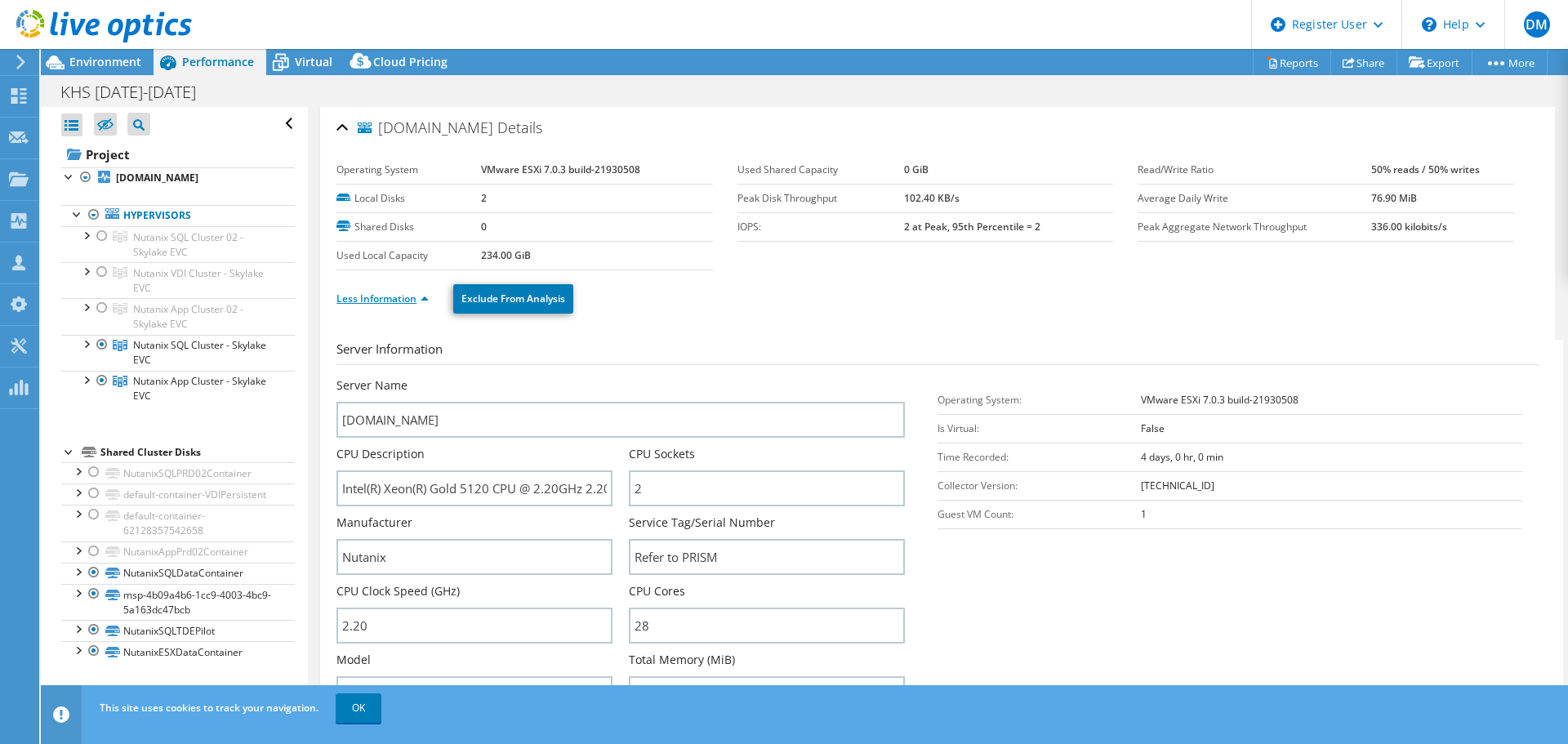
click at [409, 300] on link "Less Information" at bounding box center [382, 299] width 93 height 14
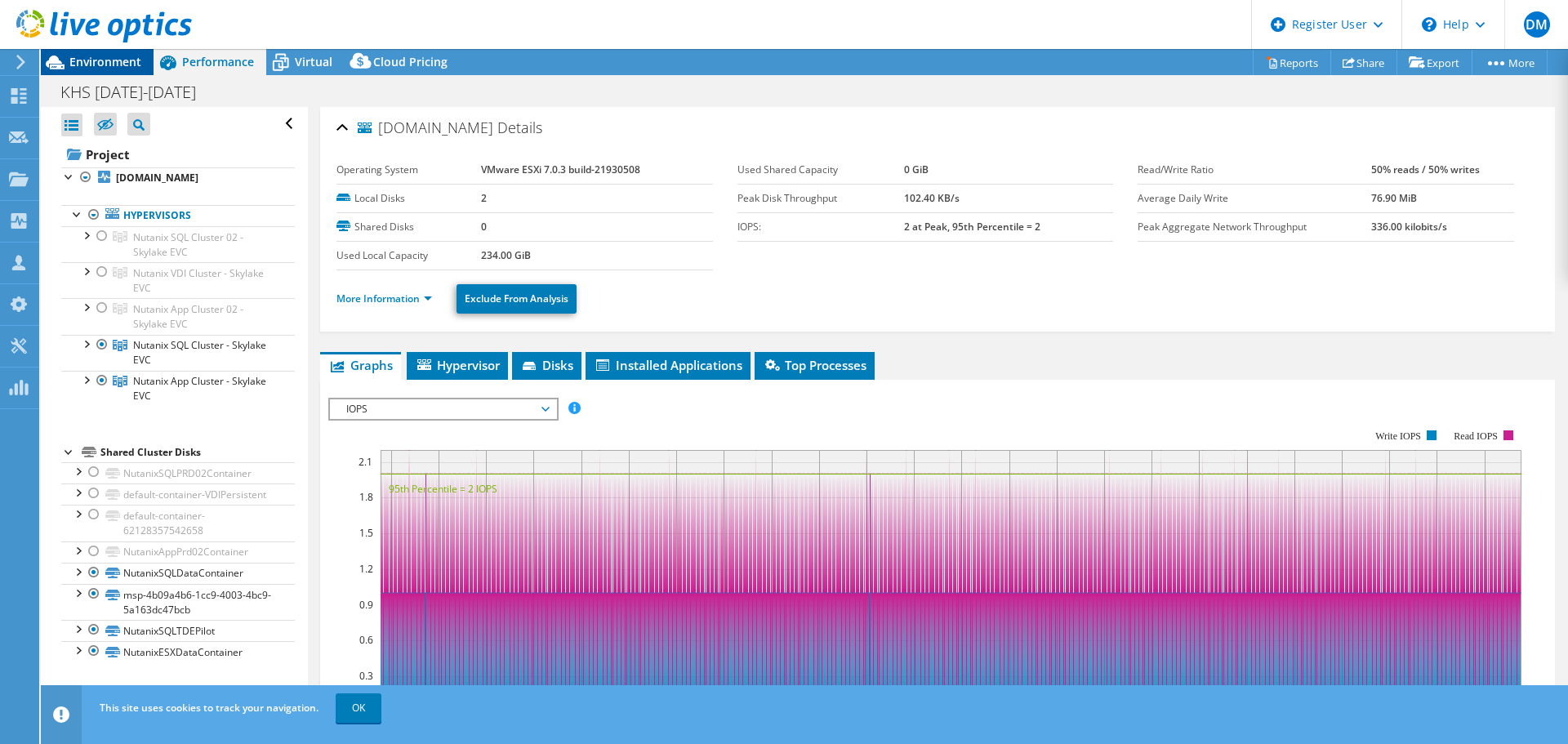
click at [144, 69] on div "Environment" at bounding box center [97, 62] width 113 height 26
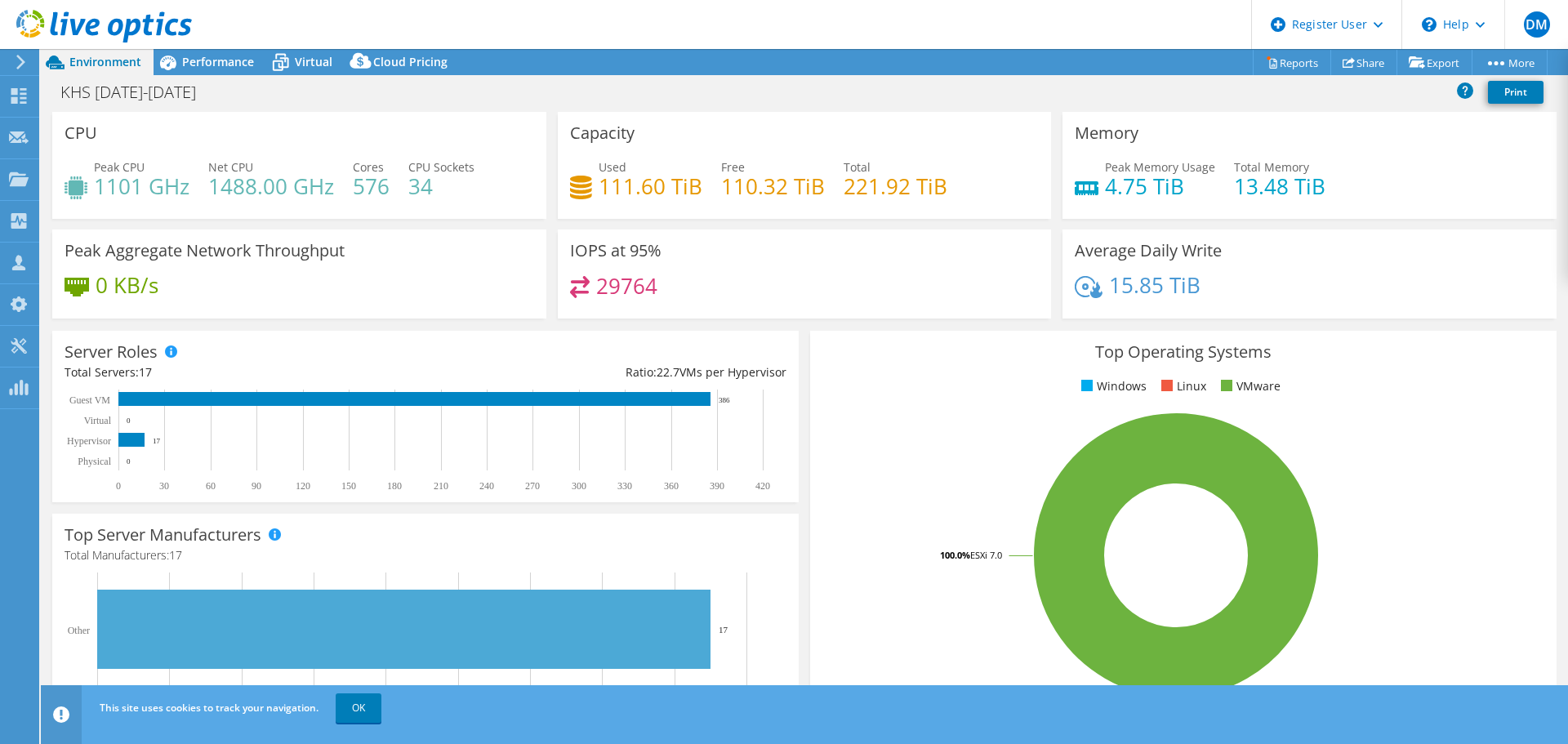
click at [540, 382] on div "Server Roles Physical Servers represent bare metal servers that were targets of…" at bounding box center [425, 417] width 746 height 171
click at [243, 62] on span "Performance" at bounding box center [218, 62] width 72 height 16
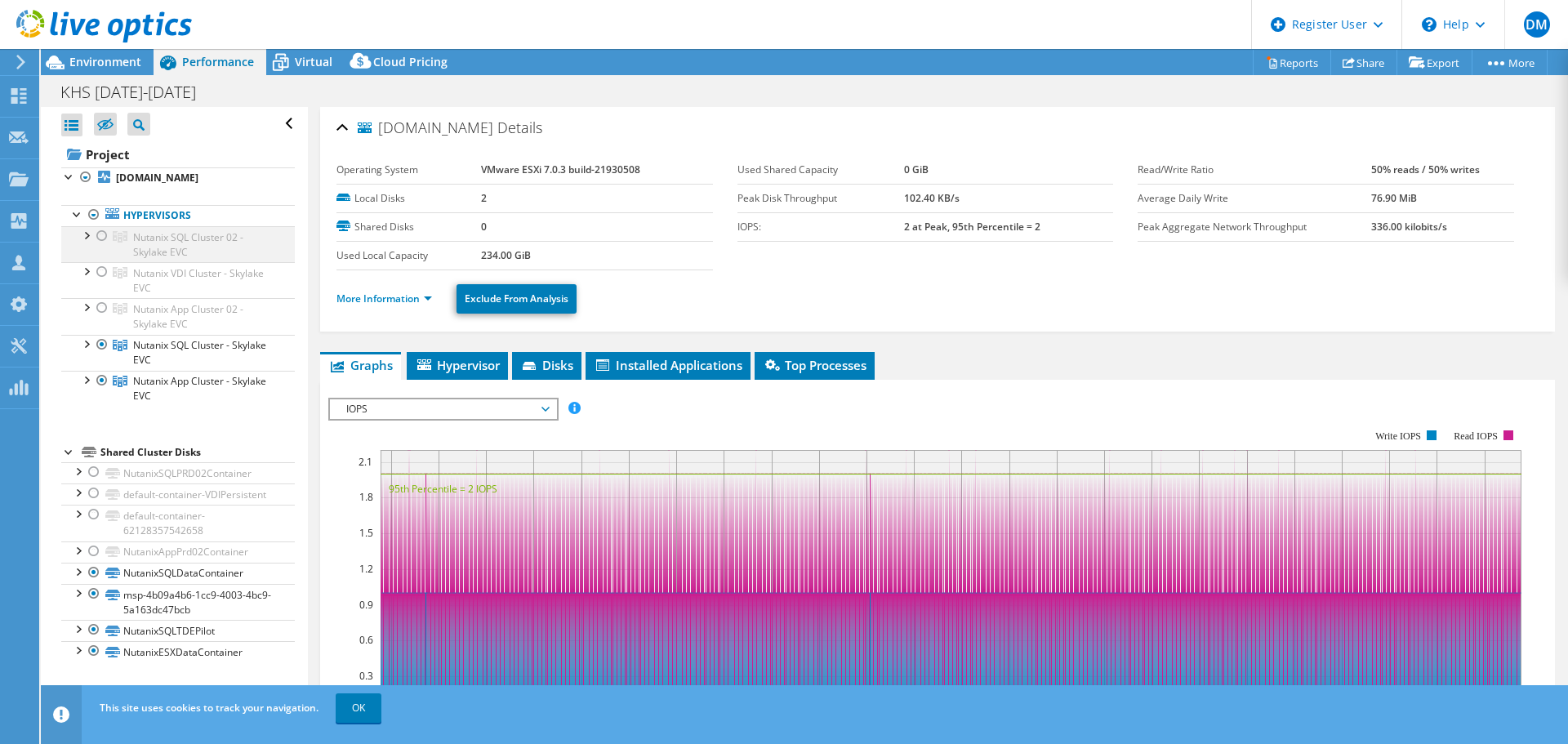
click at [100, 246] on div at bounding box center [102, 236] width 17 height 19
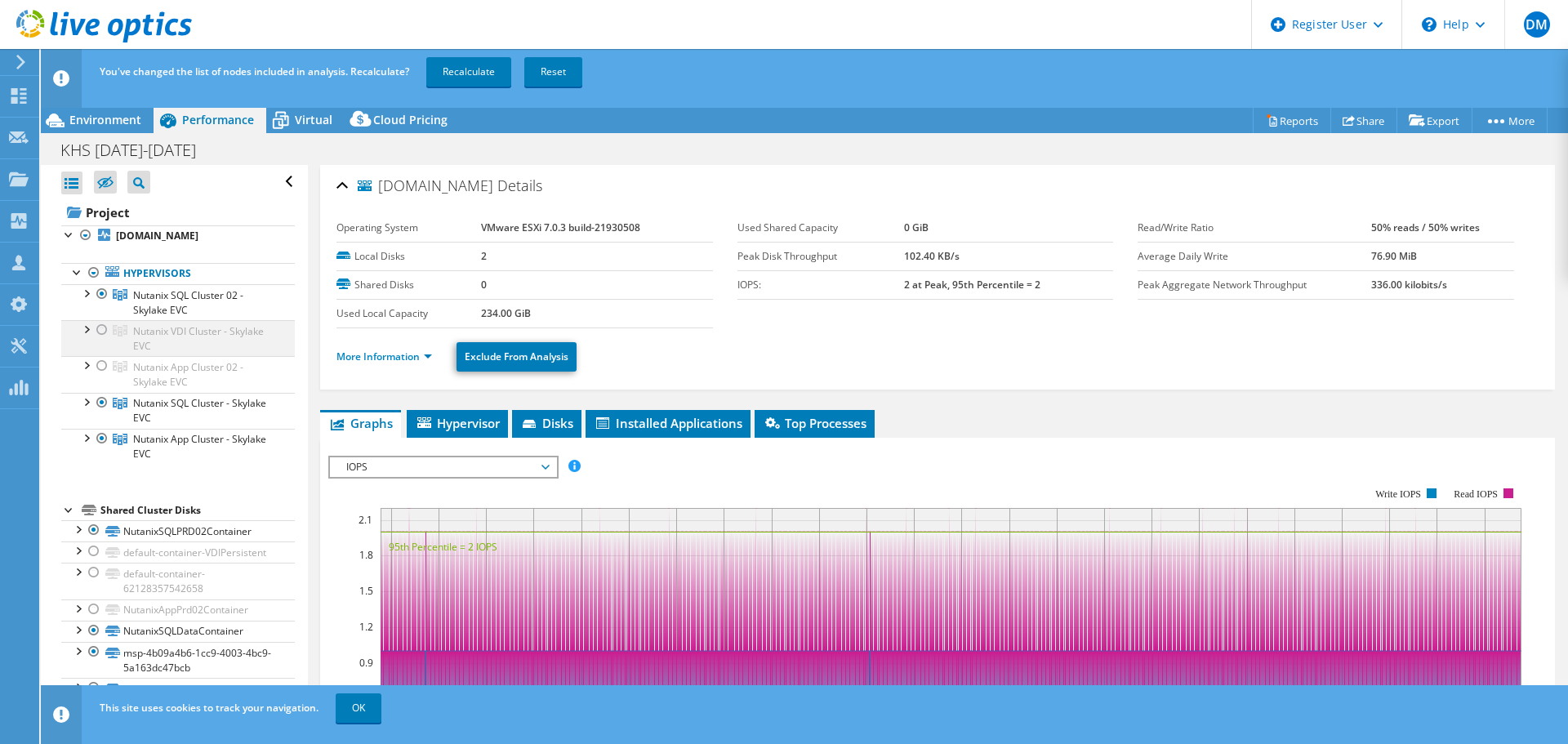
click at [97, 340] on div at bounding box center [102, 330] width 17 height 19
click at [472, 73] on link "Recalculate" at bounding box center [468, 72] width 85 height 30
